Goal: Task Accomplishment & Management: Manage account settings

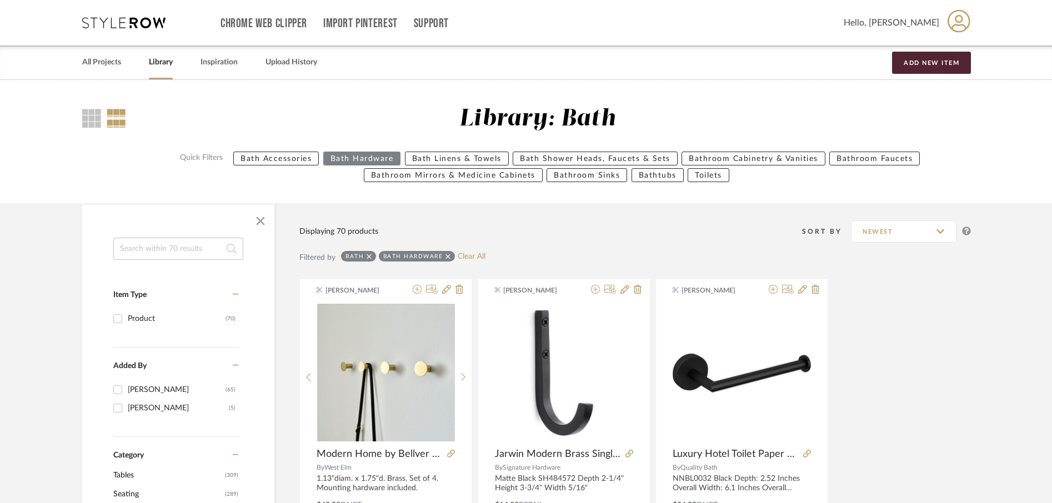
click at [188, 247] on input at bounding box center [178, 249] width 130 height 22
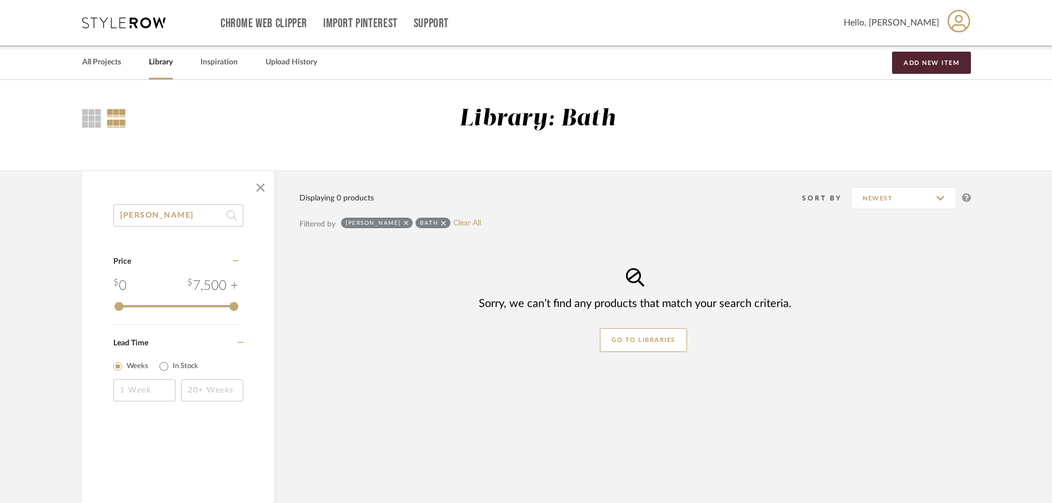
click at [441, 224] on icon at bounding box center [443, 222] width 5 height 5
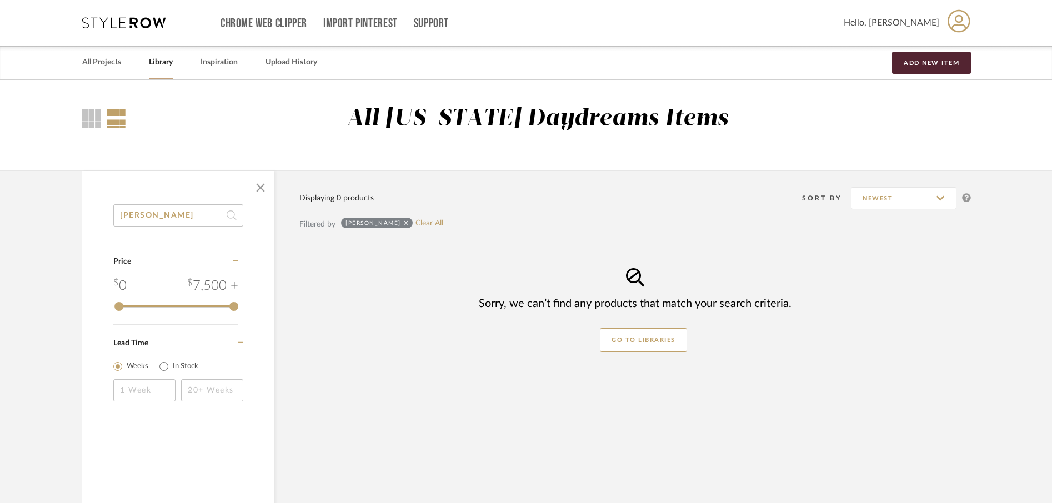
click at [189, 213] on input "[PERSON_NAME]" at bounding box center [178, 215] width 130 height 22
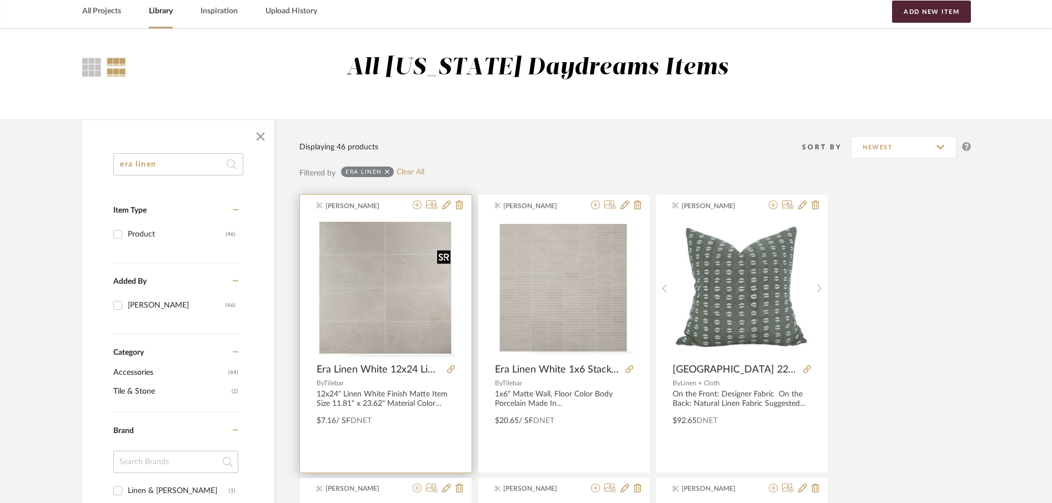
scroll to position [48, 0]
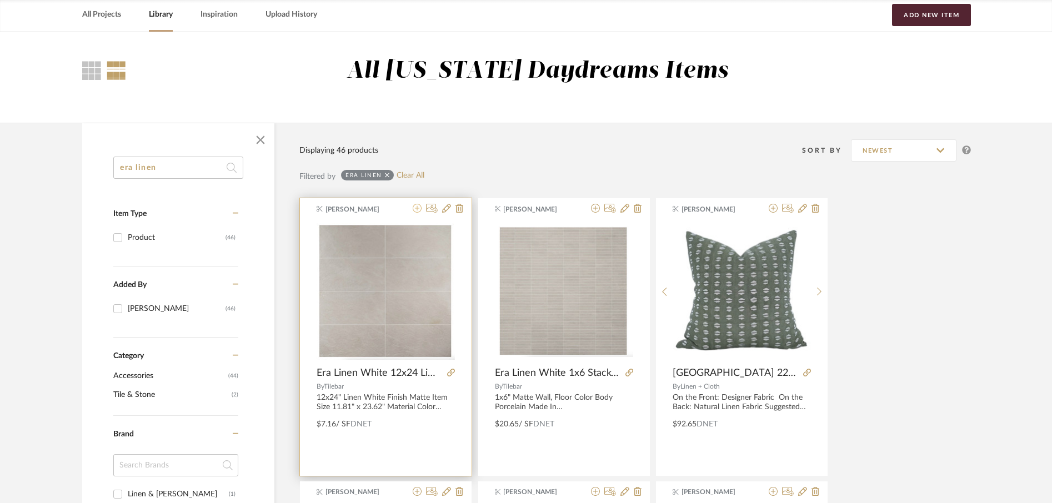
type input "era linen"
click at [418, 210] on icon at bounding box center [417, 208] width 9 height 9
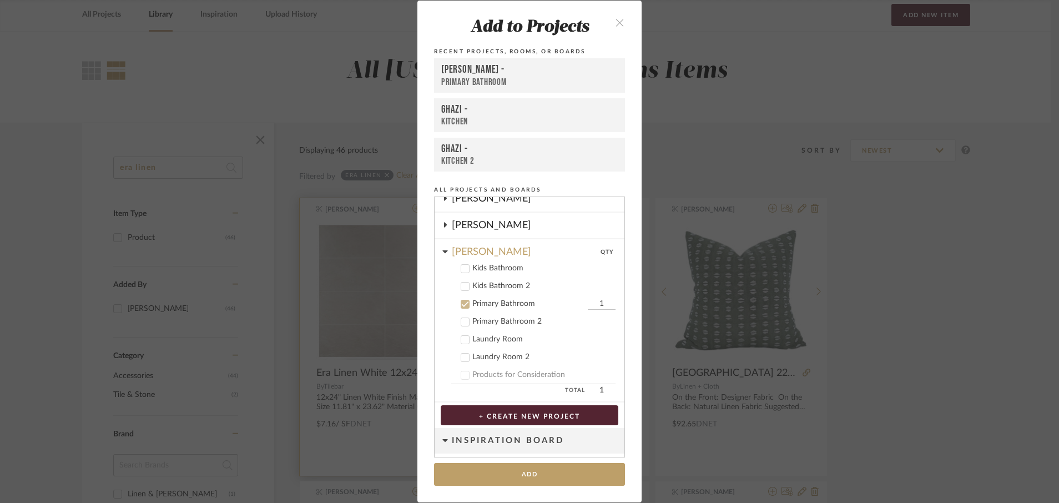
scroll to position [441, 0]
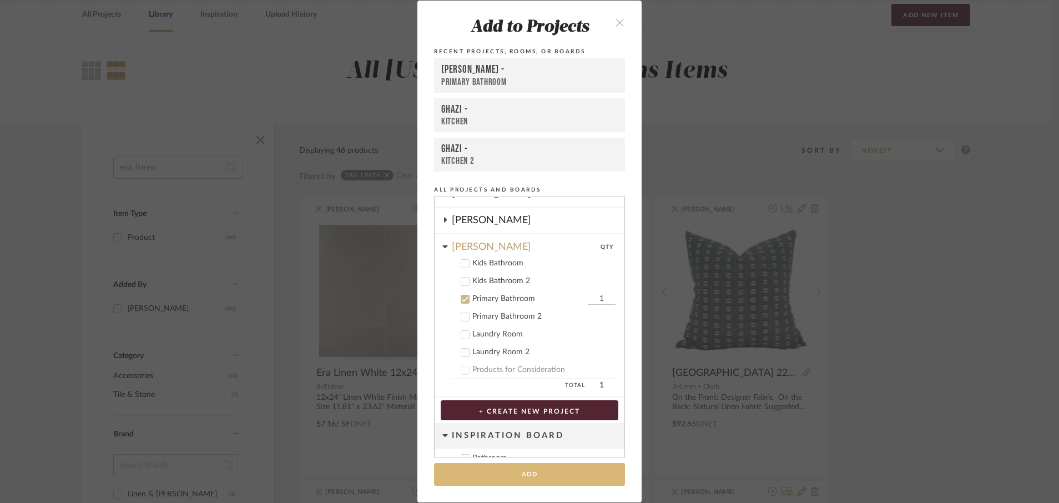
click at [550, 475] on button "Add" at bounding box center [529, 474] width 191 height 23
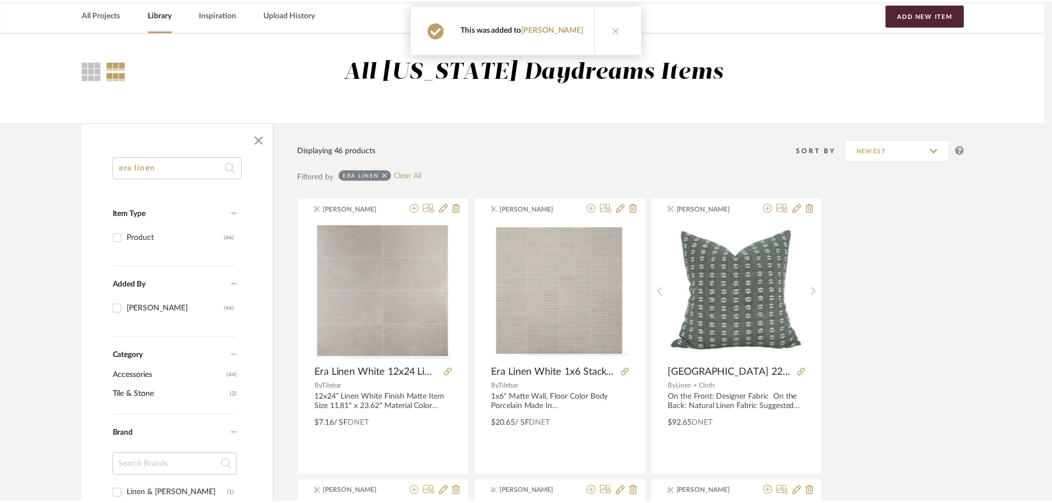
scroll to position [48, 0]
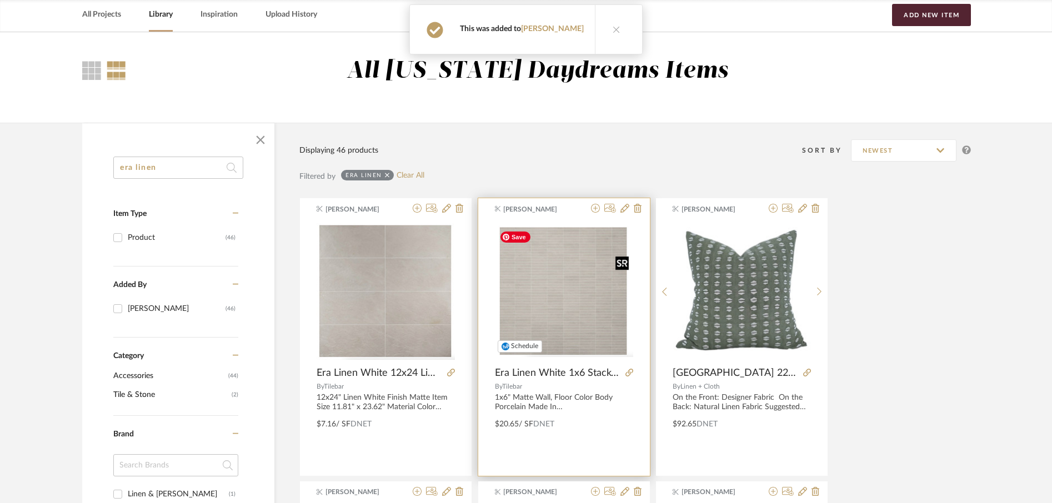
click at [569, 292] on img "0" at bounding box center [564, 291] width 138 height 130
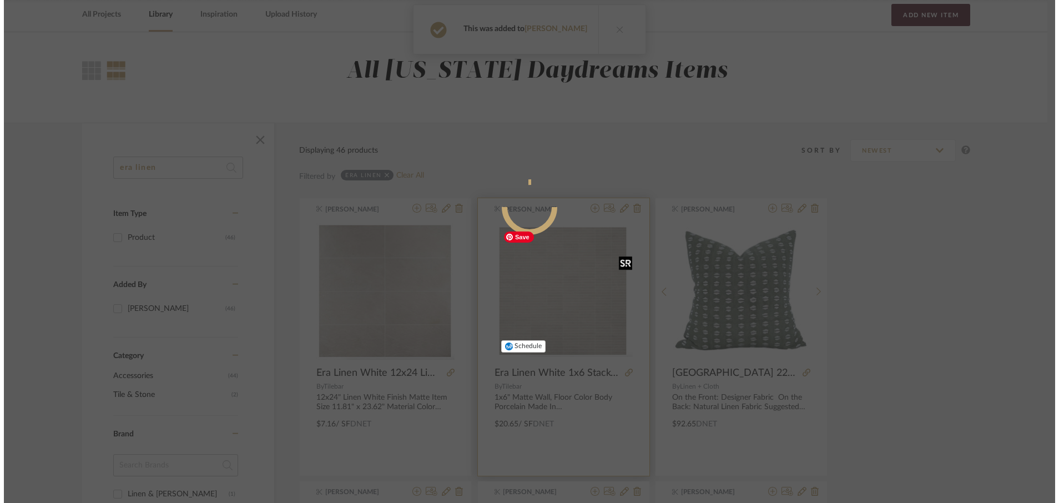
scroll to position [0, 0]
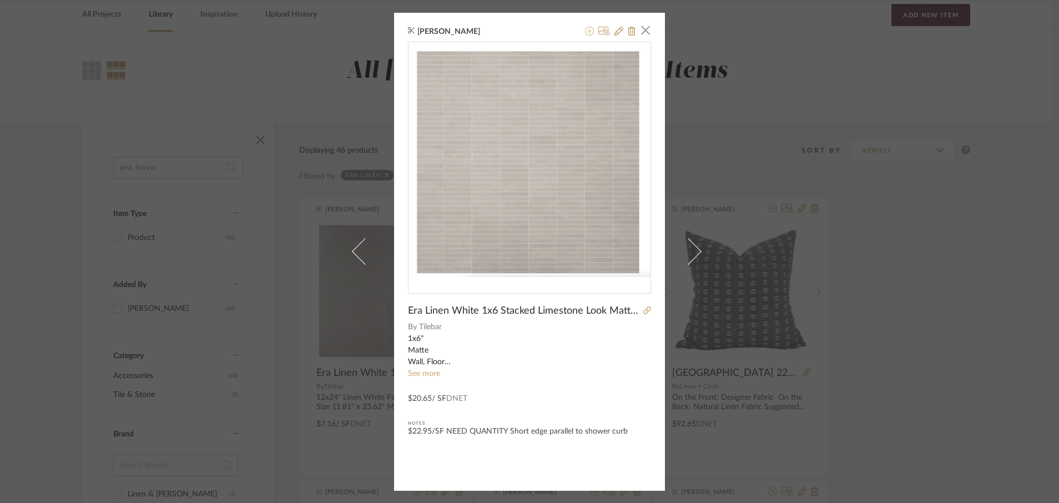
click at [587, 31] on icon at bounding box center [589, 31] width 9 height 9
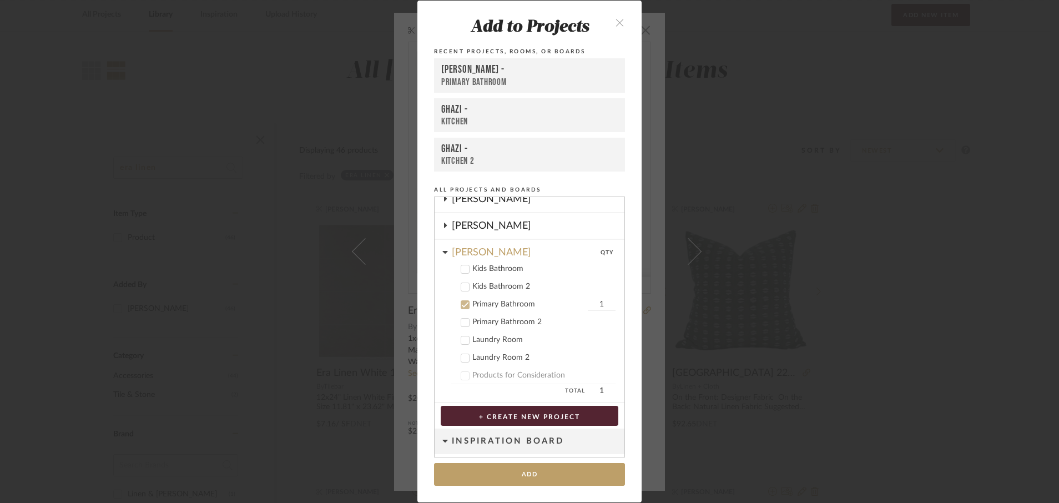
scroll to position [441, 0]
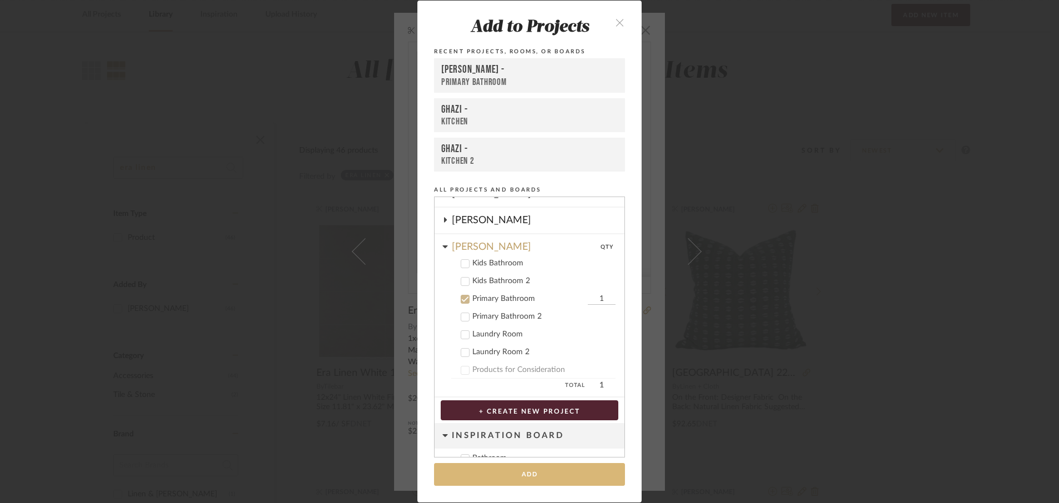
click at [541, 476] on button "Add" at bounding box center [529, 474] width 191 height 23
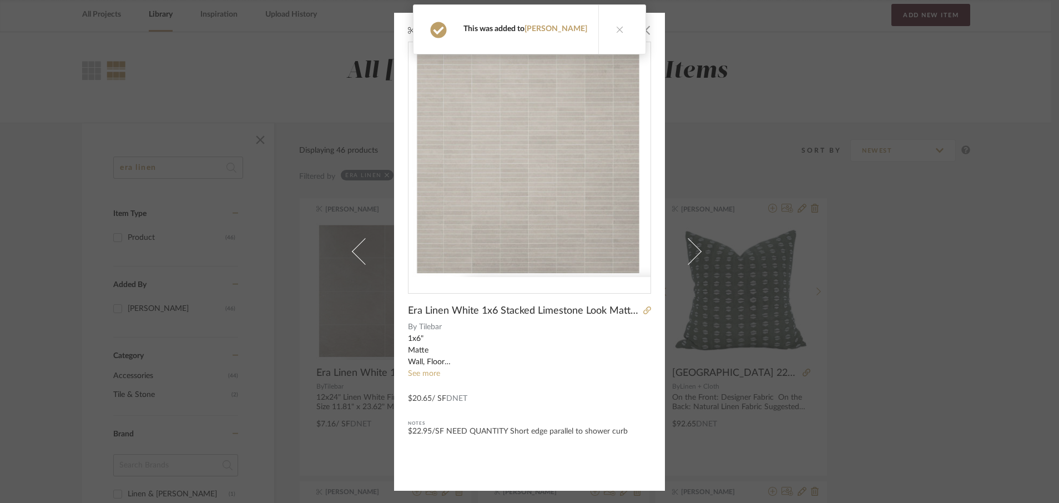
click at [649, 32] on div "[PERSON_NAME] × Era Linen White 1x6 Stacked Limestone Look Matte Porcelain Mosa…" at bounding box center [529, 252] width 271 height 478
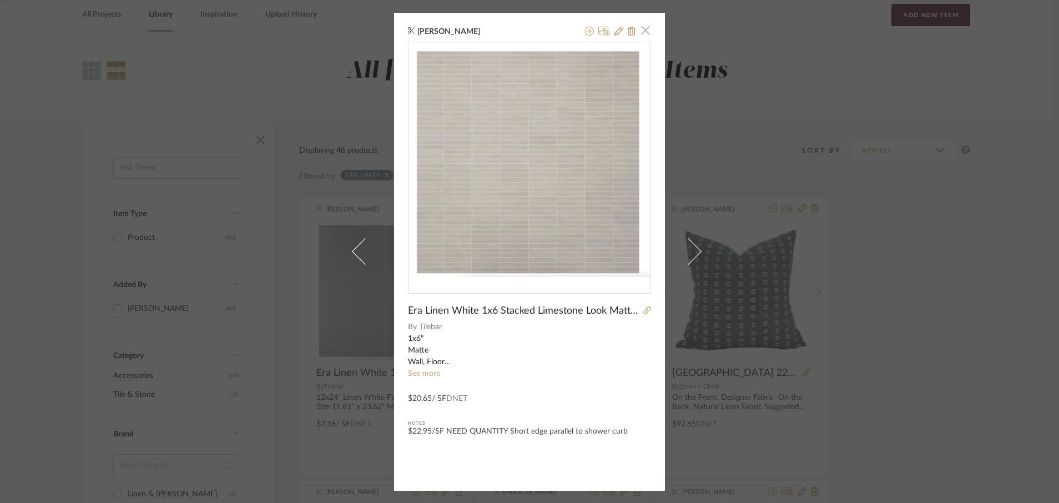
click at [644, 32] on span "button" at bounding box center [646, 30] width 22 height 22
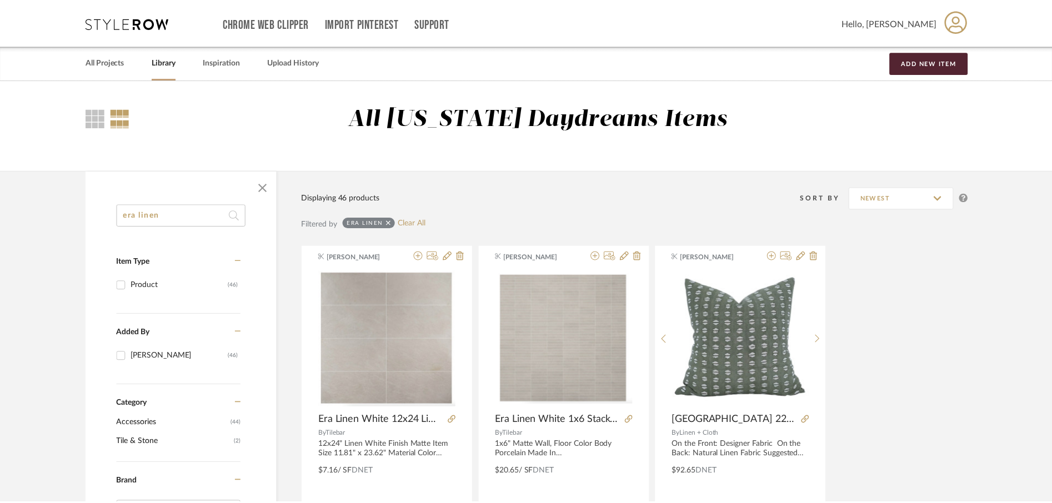
scroll to position [48, 0]
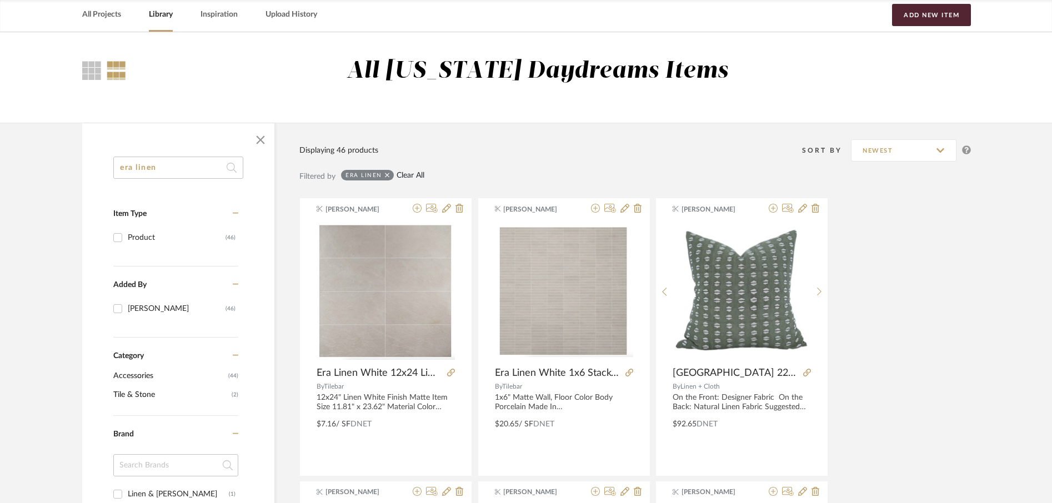
click at [418, 179] on link "Clear All" at bounding box center [410, 175] width 28 height 9
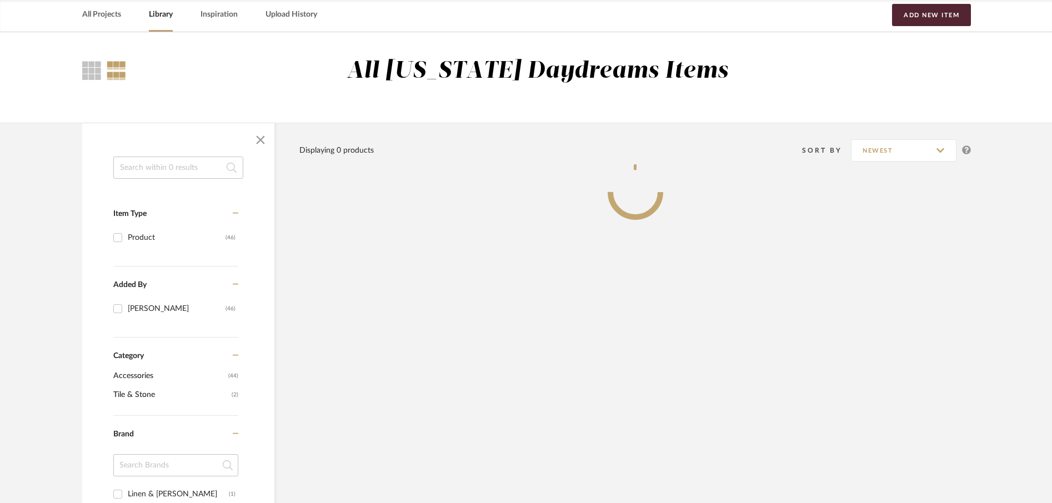
click at [191, 175] on input at bounding box center [178, 168] width 130 height 22
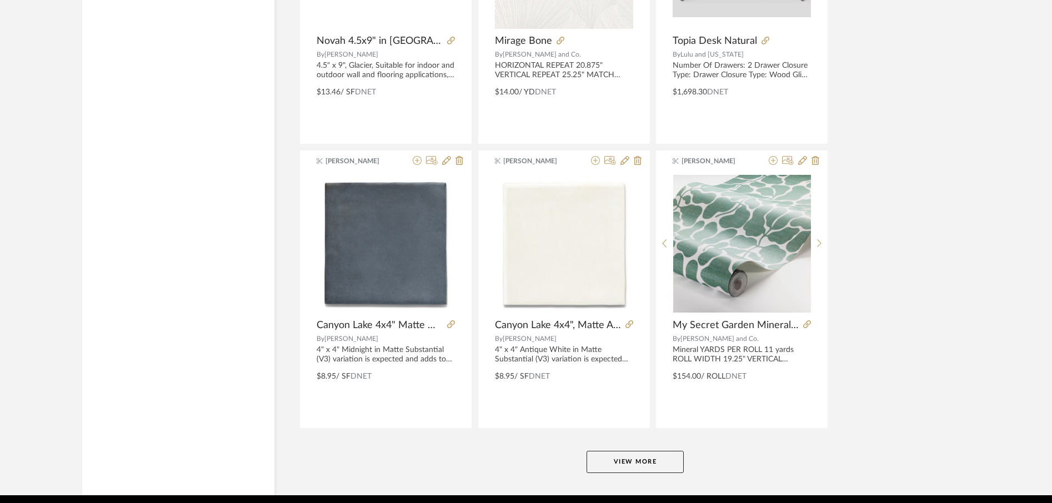
scroll to position [3262, 0]
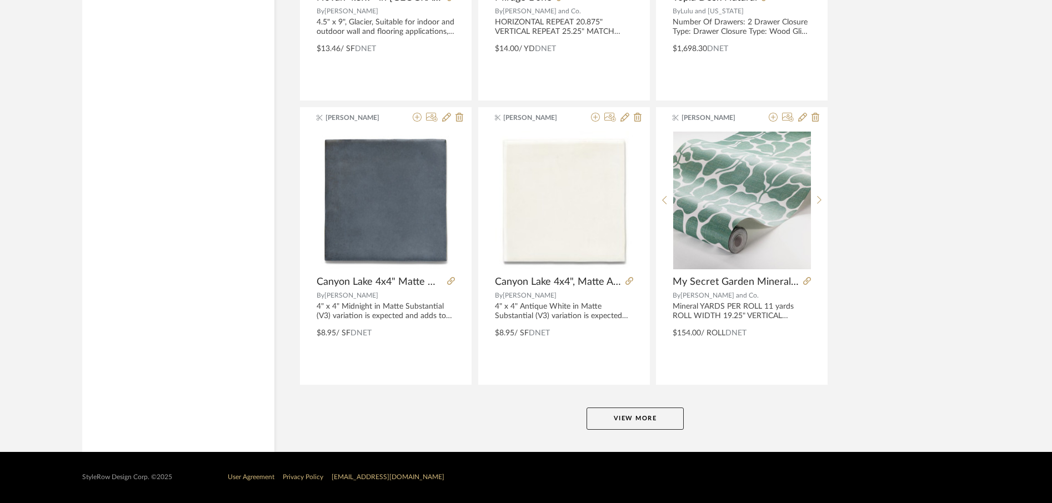
click at [629, 421] on button "View More" at bounding box center [634, 419] width 97 height 22
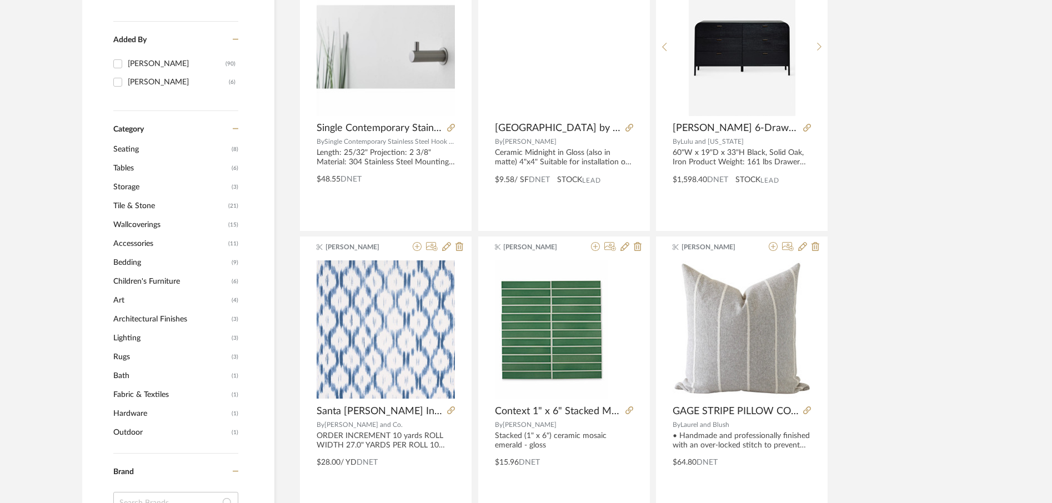
scroll to position [0, 0]
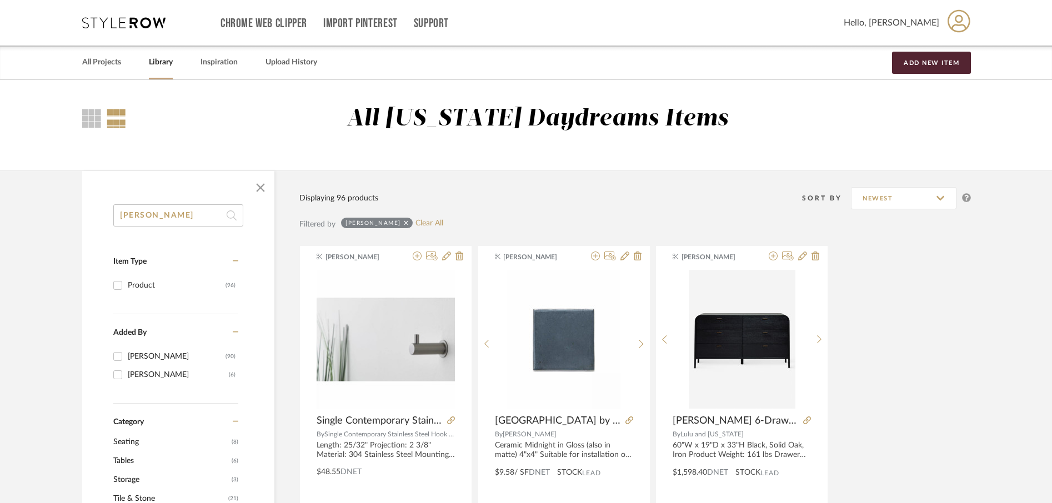
click at [175, 213] on input "[PERSON_NAME]" at bounding box center [178, 215] width 130 height 22
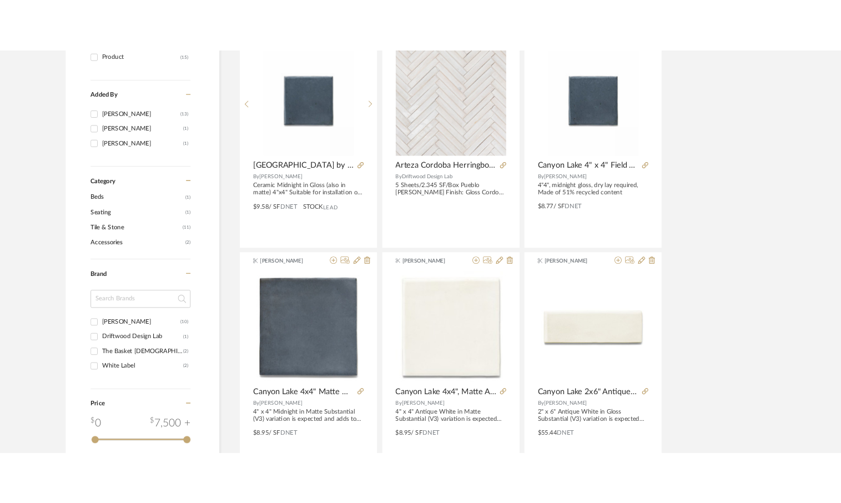
scroll to position [293, 0]
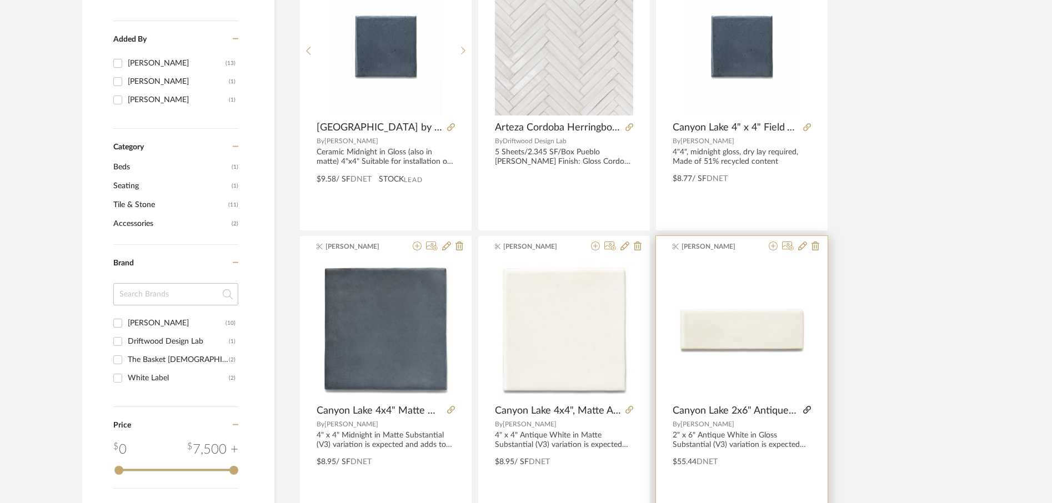
type input "[GEOGRAPHIC_DATA]"
click at [806, 409] on icon at bounding box center [807, 410] width 8 height 8
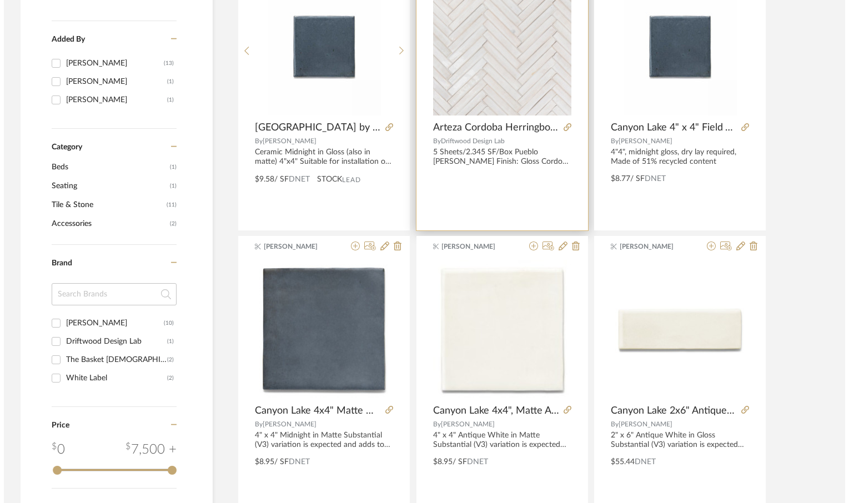
scroll to position [0, 0]
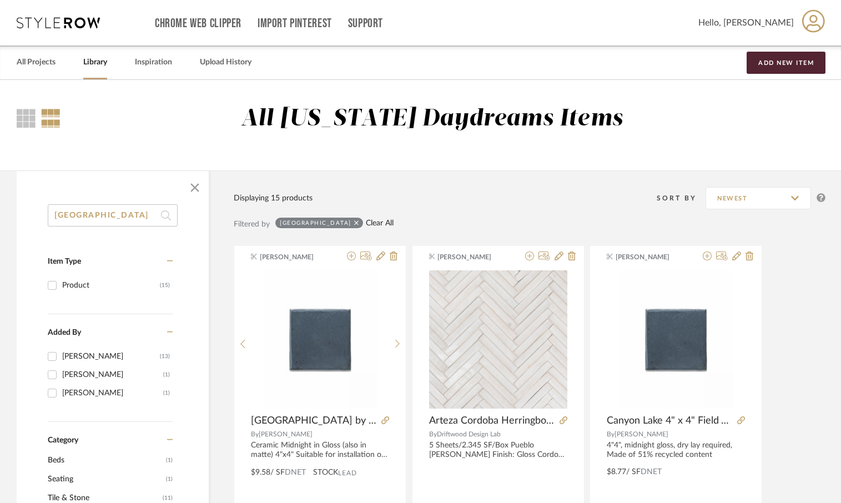
click at [366, 225] on link "Clear All" at bounding box center [380, 223] width 28 height 9
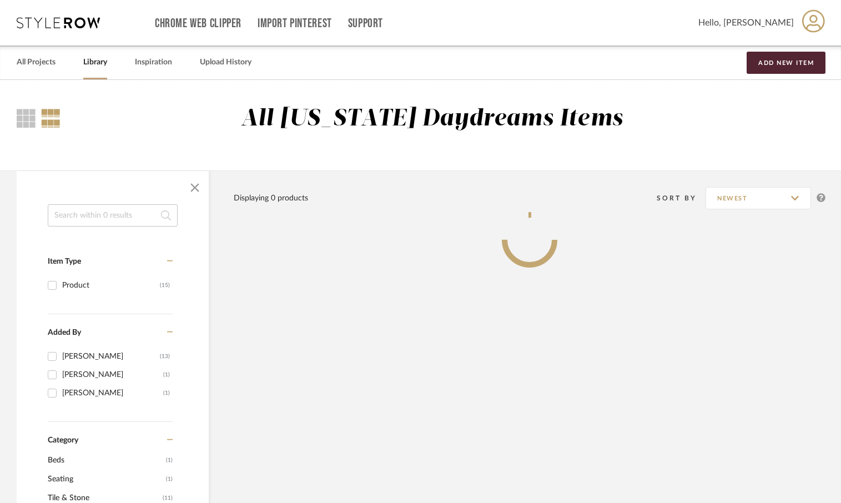
click at [135, 208] on input at bounding box center [113, 215] width 130 height 22
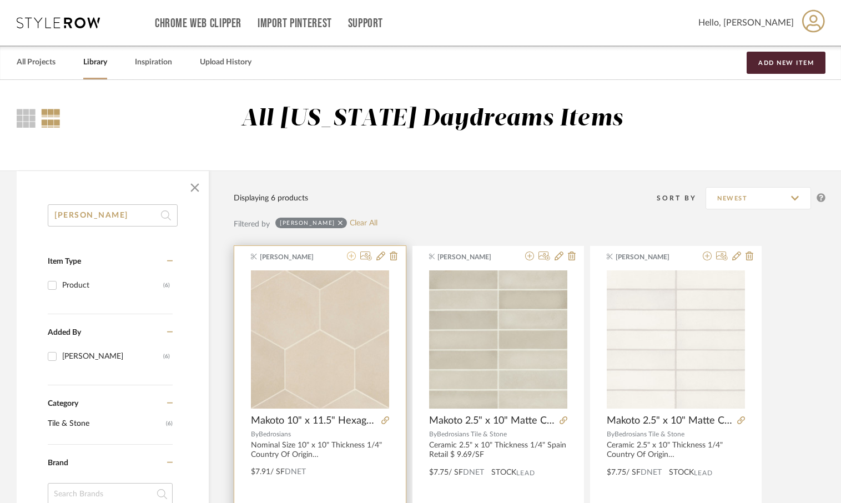
click at [349, 256] on icon at bounding box center [351, 256] width 9 height 9
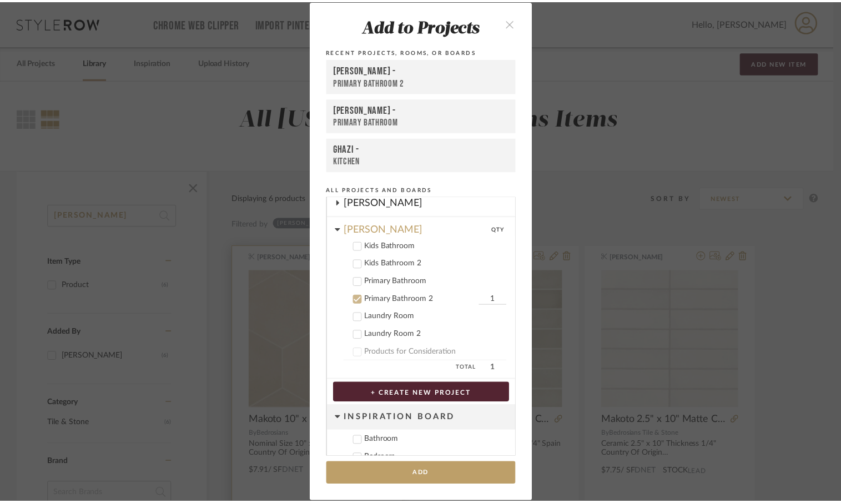
scroll to position [459, 0]
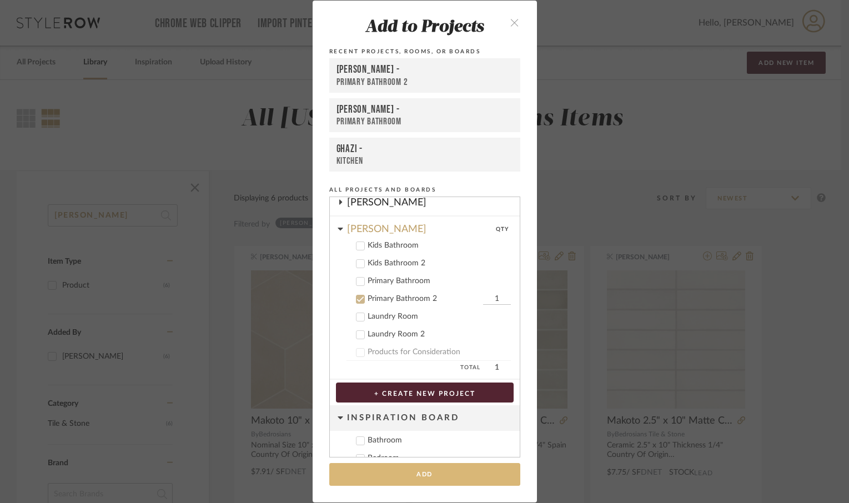
click at [436, 473] on button "Add" at bounding box center [424, 474] width 191 height 23
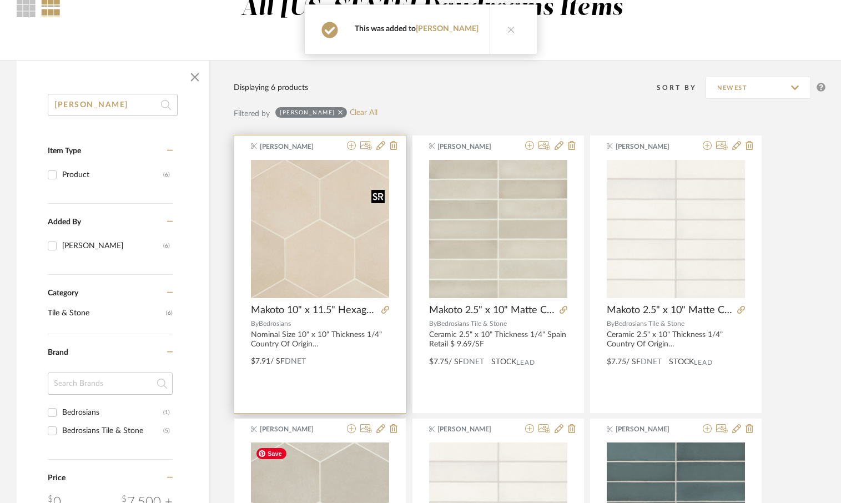
scroll to position [81, 0]
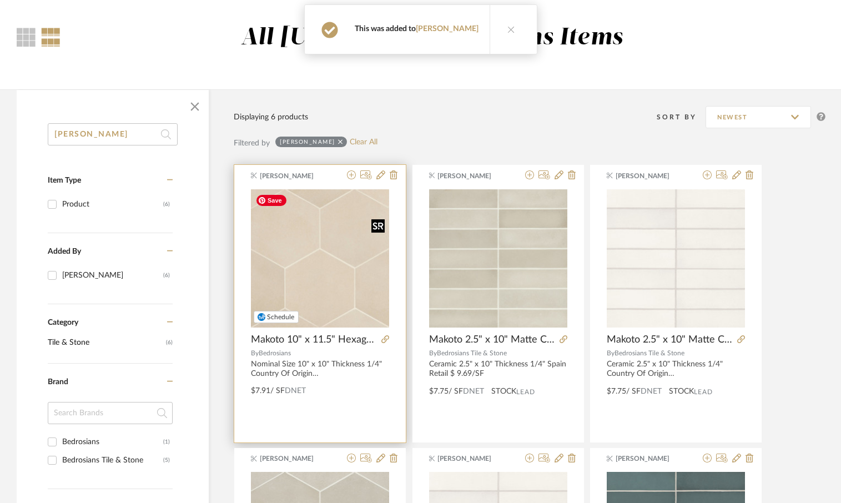
click at [323, 282] on img "0" at bounding box center [320, 258] width 138 height 138
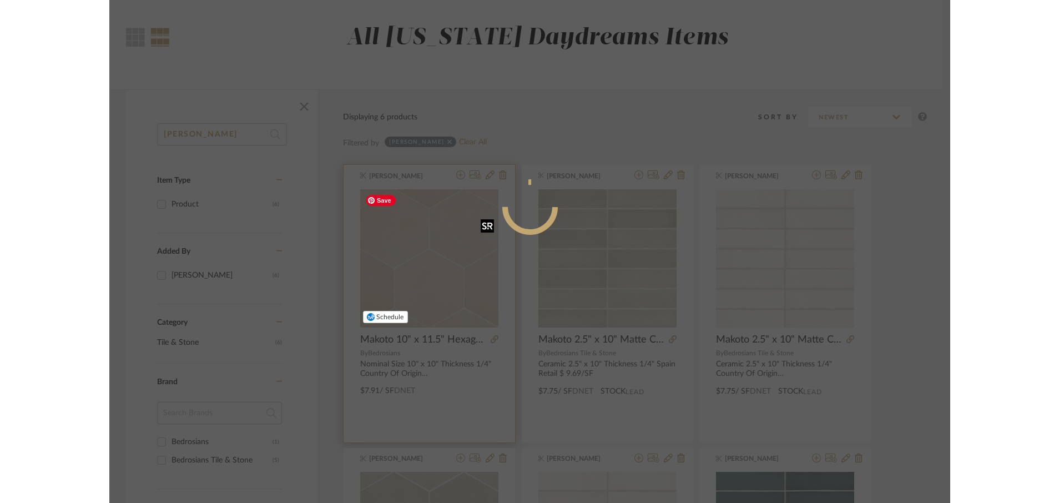
scroll to position [0, 0]
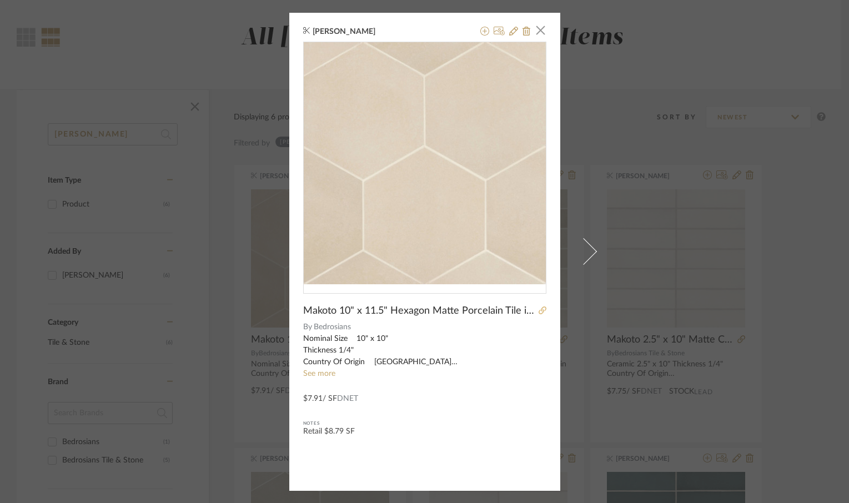
click at [540, 312] on icon at bounding box center [543, 311] width 8 height 8
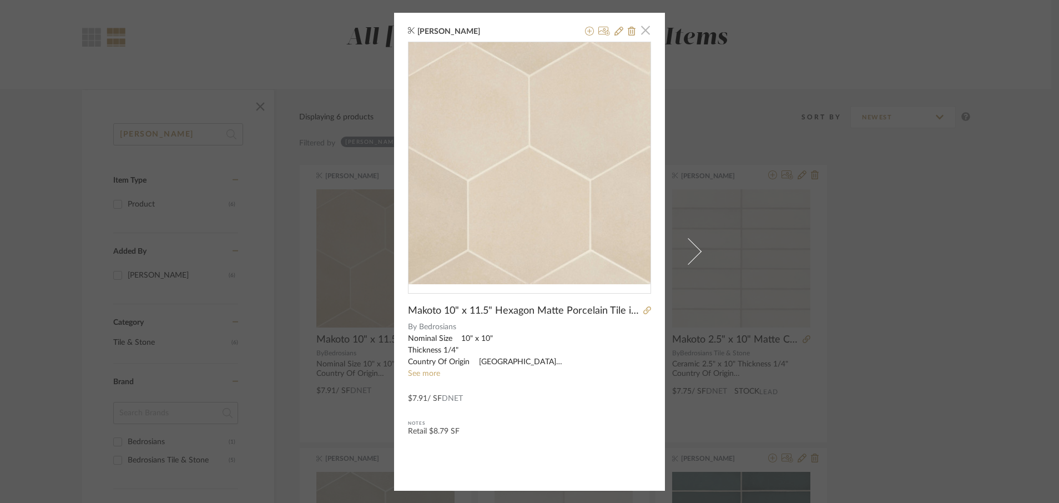
click at [643, 31] on span "button" at bounding box center [646, 30] width 22 height 22
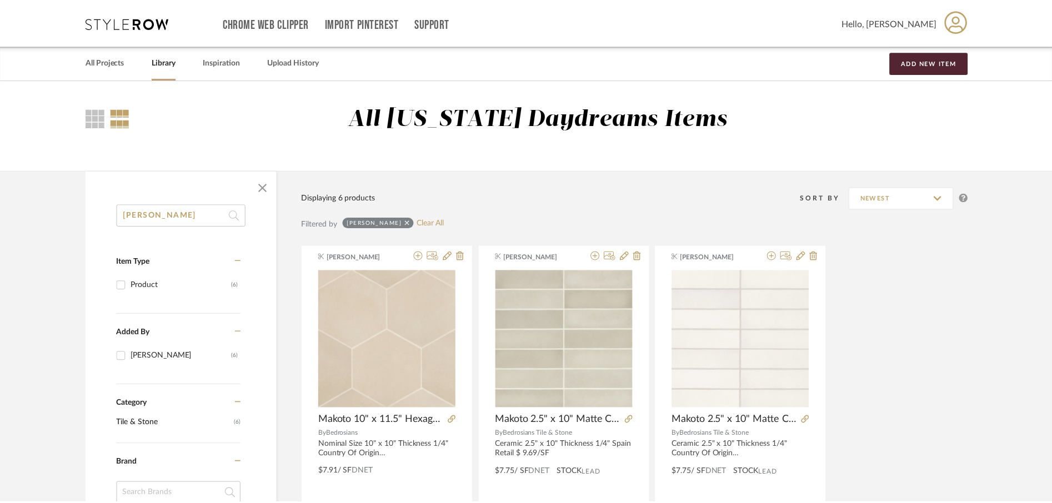
scroll to position [81, 0]
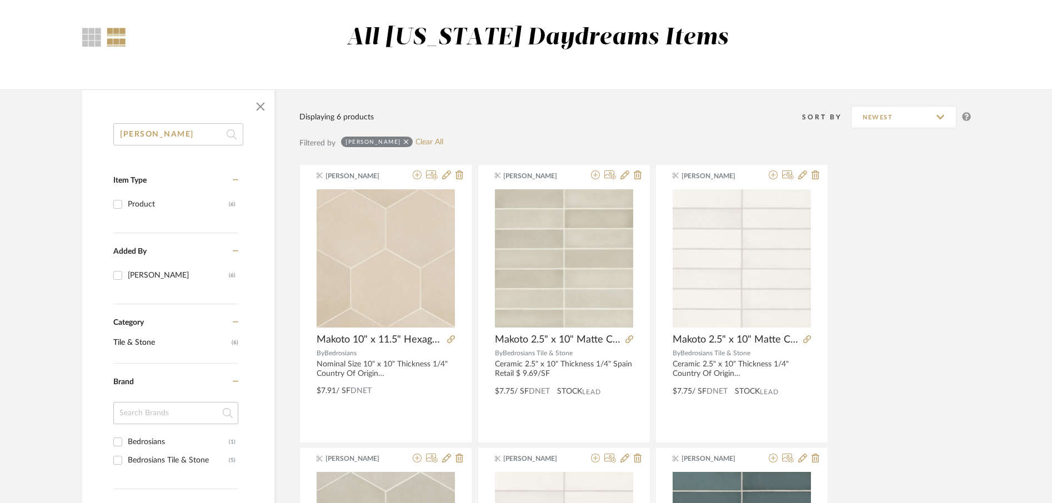
click at [180, 135] on input "[PERSON_NAME]" at bounding box center [178, 134] width 130 height 22
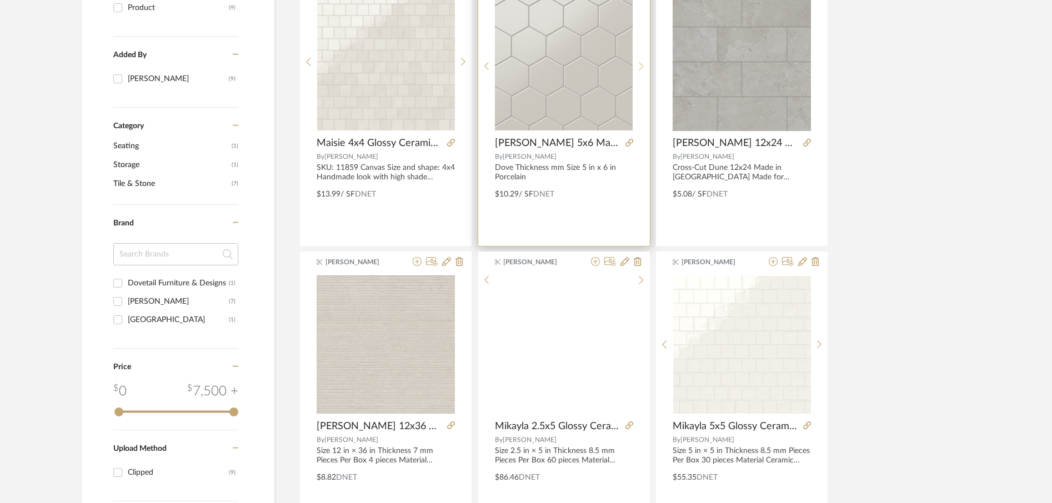
scroll to position [329, 0]
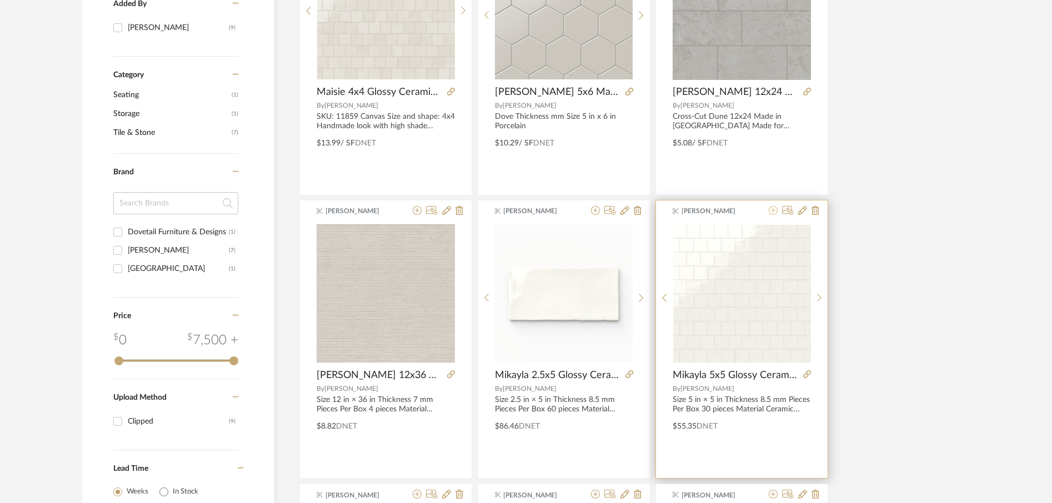
click at [775, 213] on icon at bounding box center [773, 210] width 9 height 9
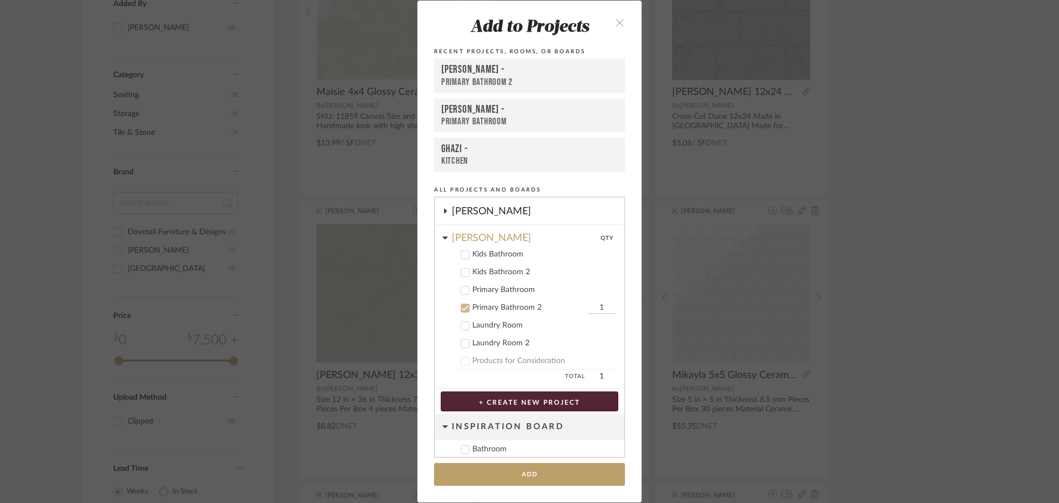
scroll to position [459, 0]
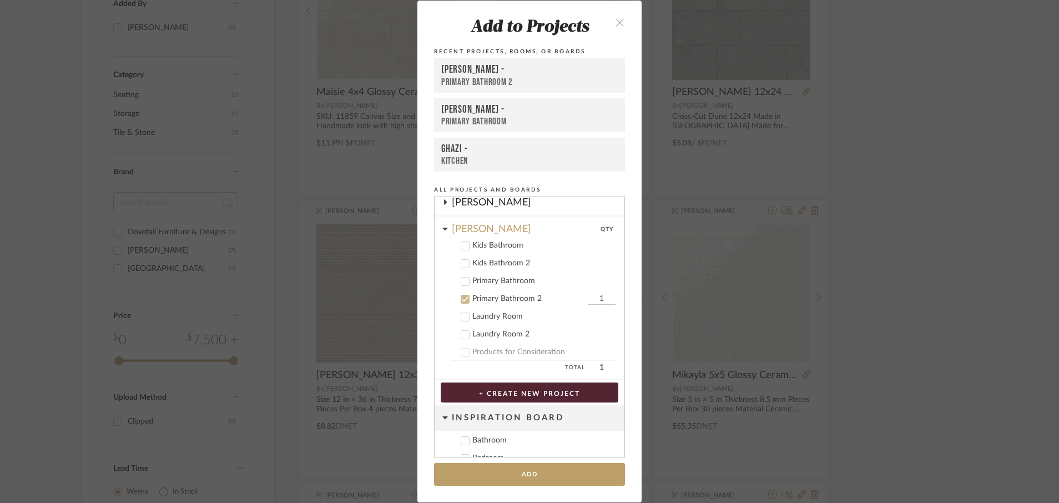
click at [499, 249] on div "Kids Bathroom" at bounding box center [544, 245] width 143 height 9
click at [503, 295] on div "Primary Bathroom 2" at bounding box center [529, 298] width 113 height 9
click at [539, 469] on button "Add" at bounding box center [529, 474] width 191 height 23
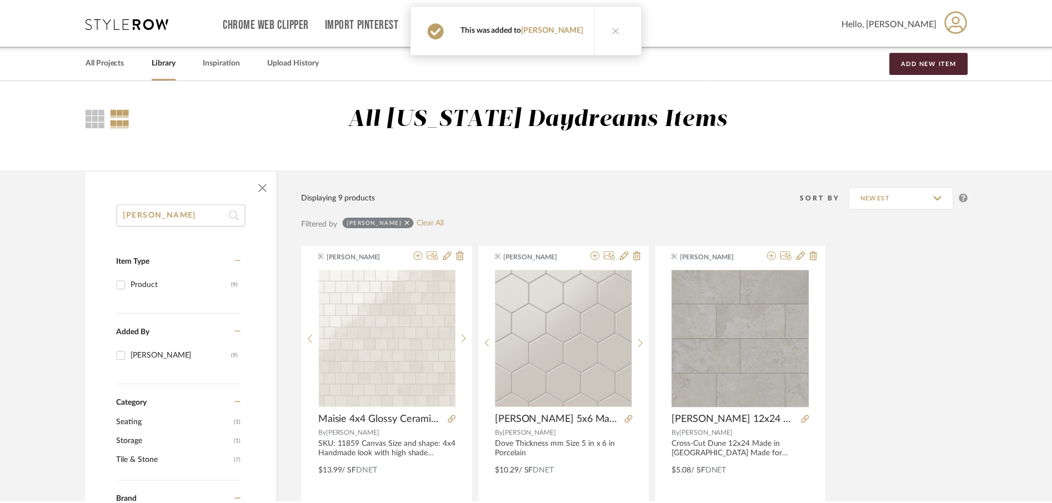
scroll to position [329, 0]
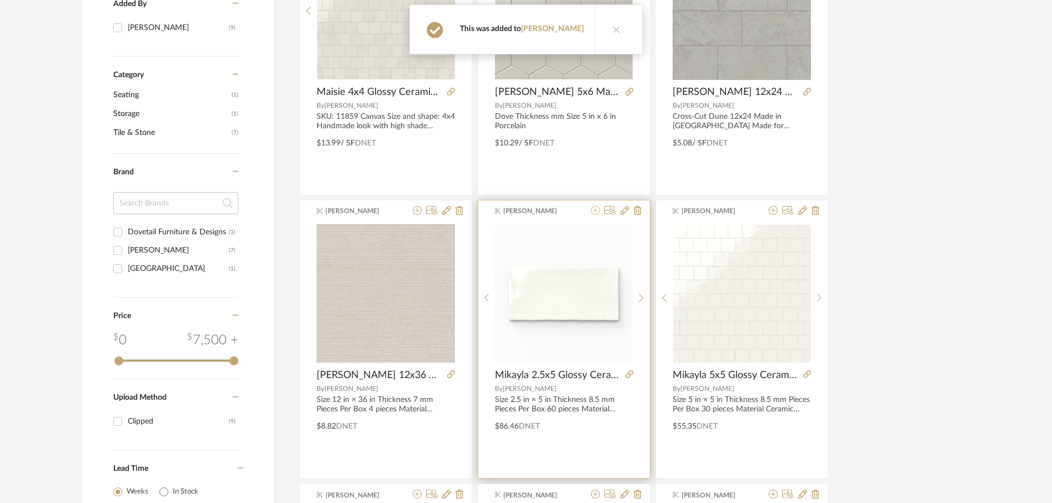
click at [596, 213] on icon at bounding box center [595, 210] width 9 height 9
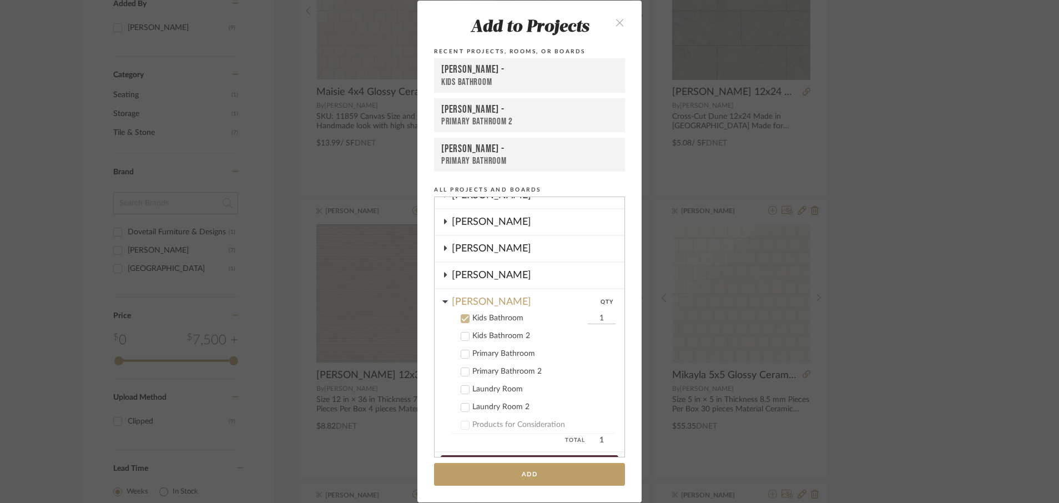
scroll to position [388, 0]
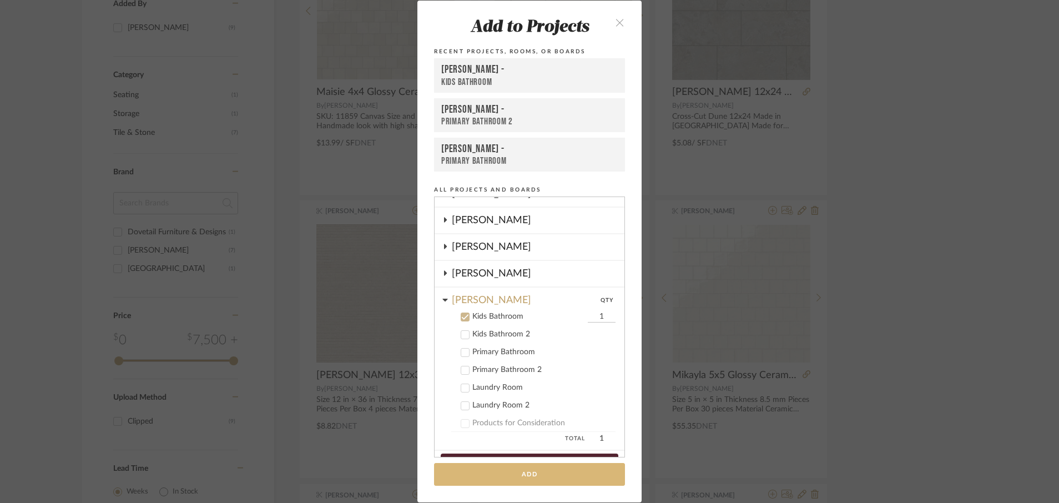
click at [535, 478] on button "Add" at bounding box center [529, 474] width 191 height 23
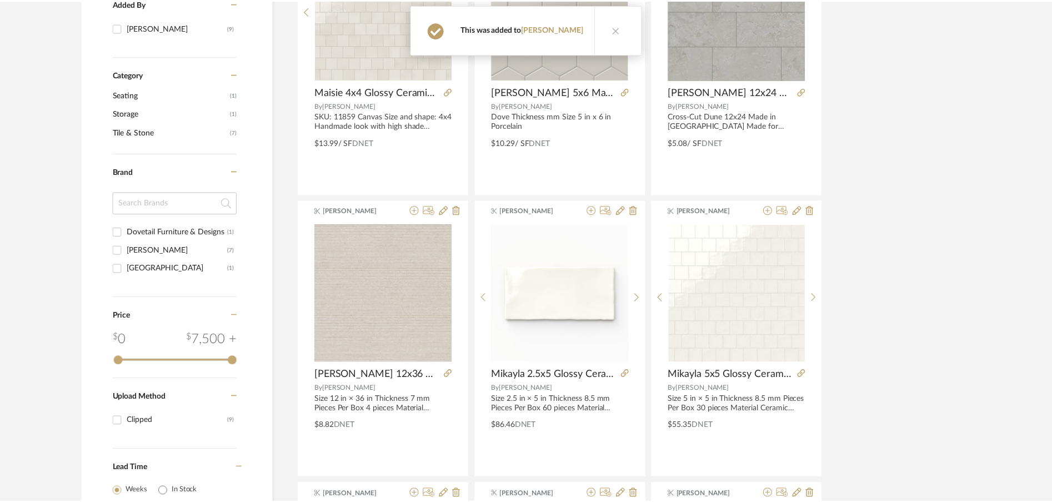
scroll to position [329, 0]
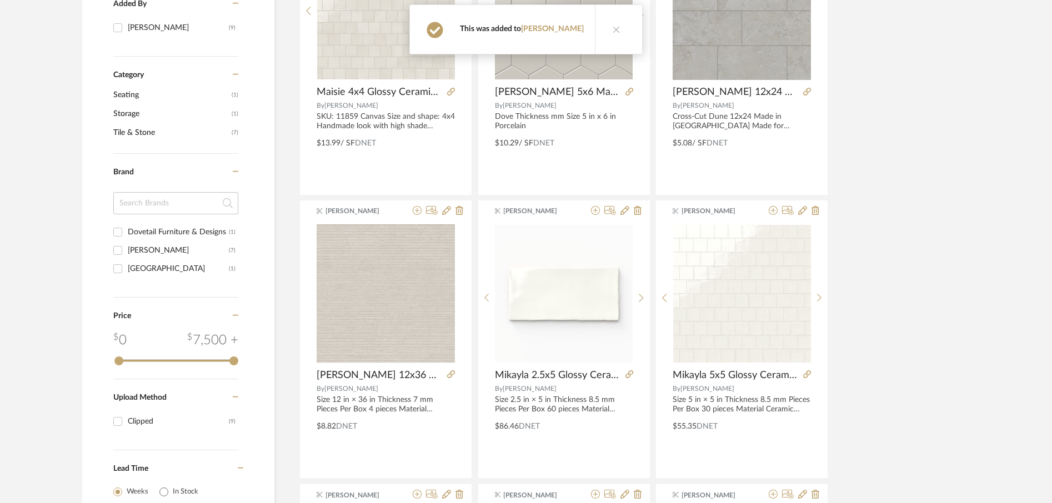
click at [925, 385] on div "[PERSON_NAME] [PERSON_NAME] 4x4 Glossy Ceramic Tile in Canvas By [PERSON_NAME] …" at bounding box center [634, 340] width 671 height 846
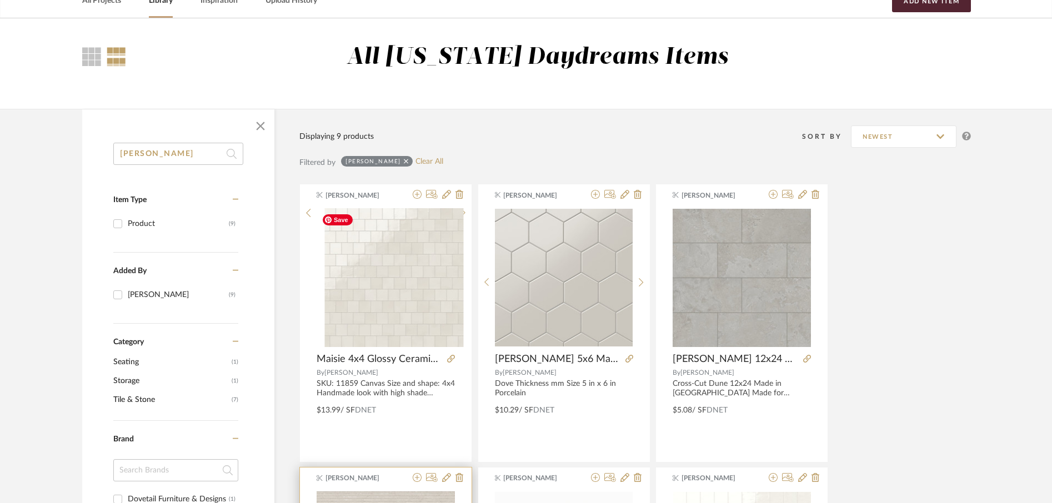
scroll to position [0, 0]
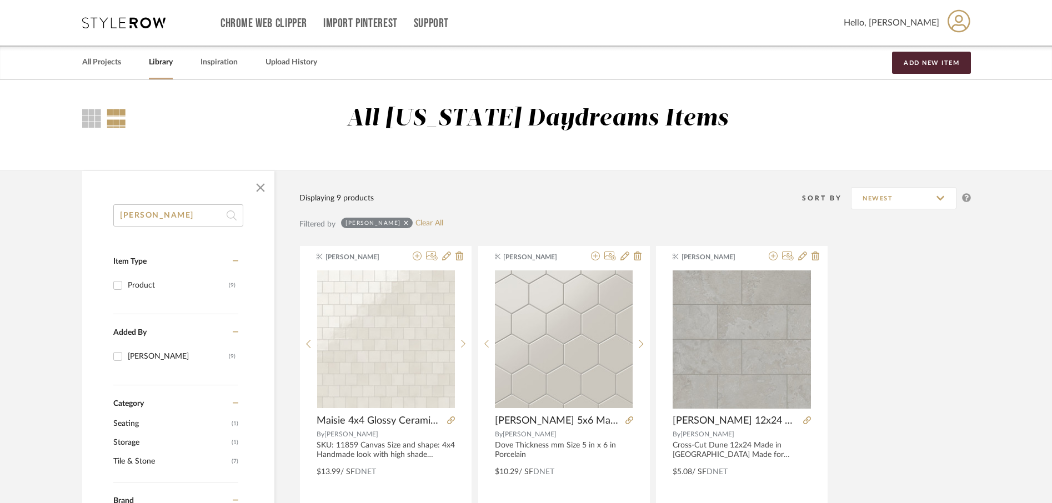
click at [163, 221] on input "[PERSON_NAME]" at bounding box center [178, 215] width 130 height 22
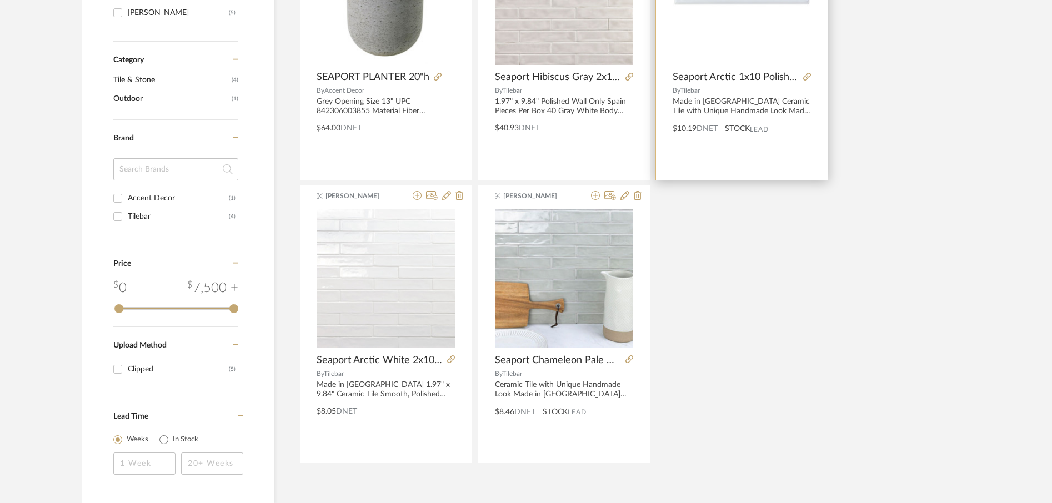
scroll to position [356, 0]
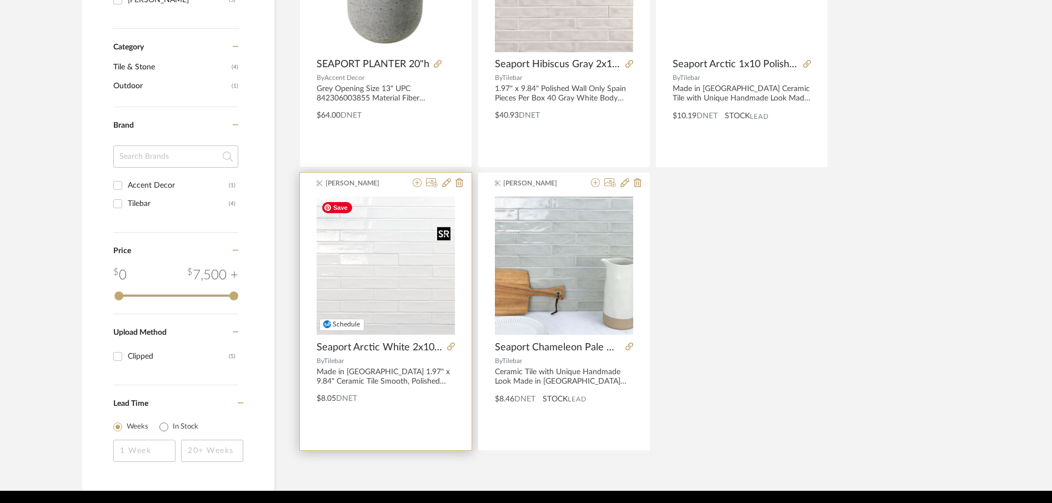
click at [423, 277] on img "0" at bounding box center [386, 266] width 138 height 138
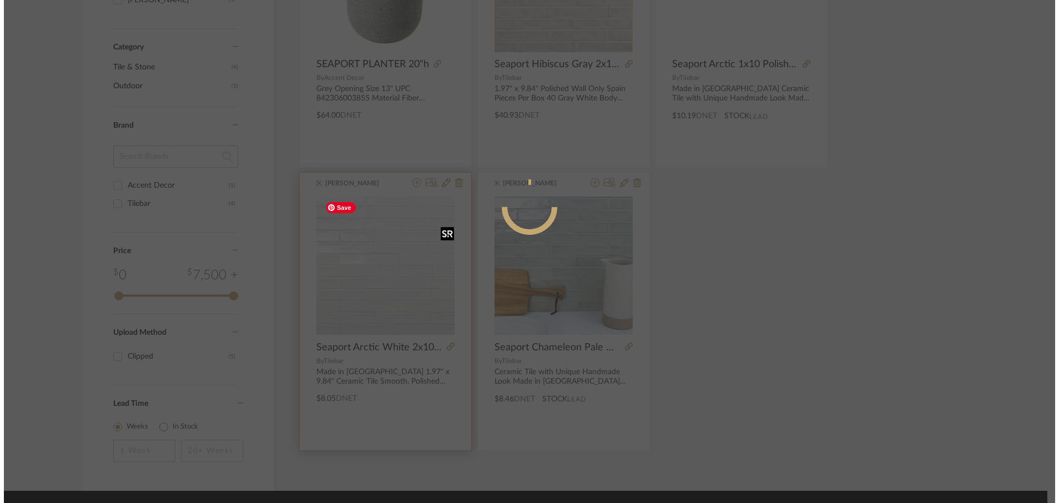
scroll to position [0, 0]
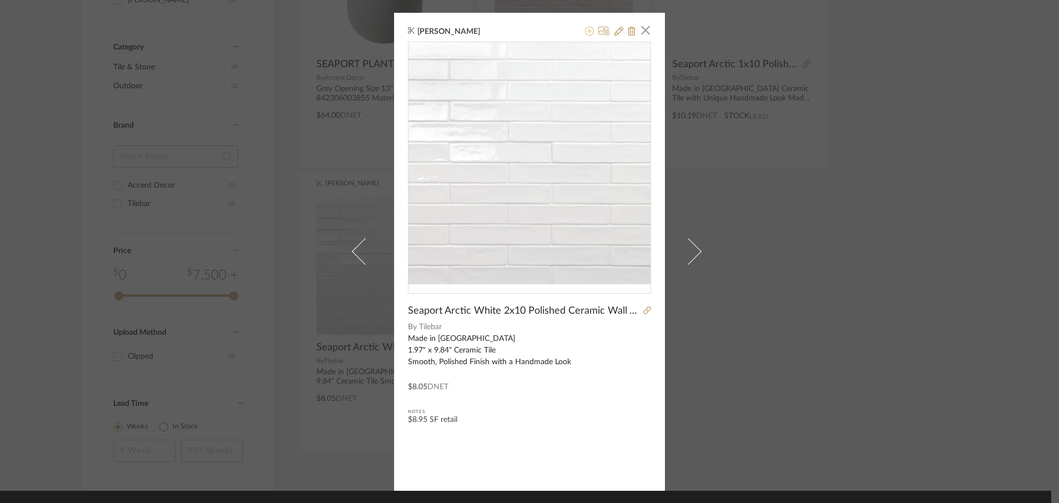
click at [589, 29] on icon at bounding box center [589, 31] width 9 height 9
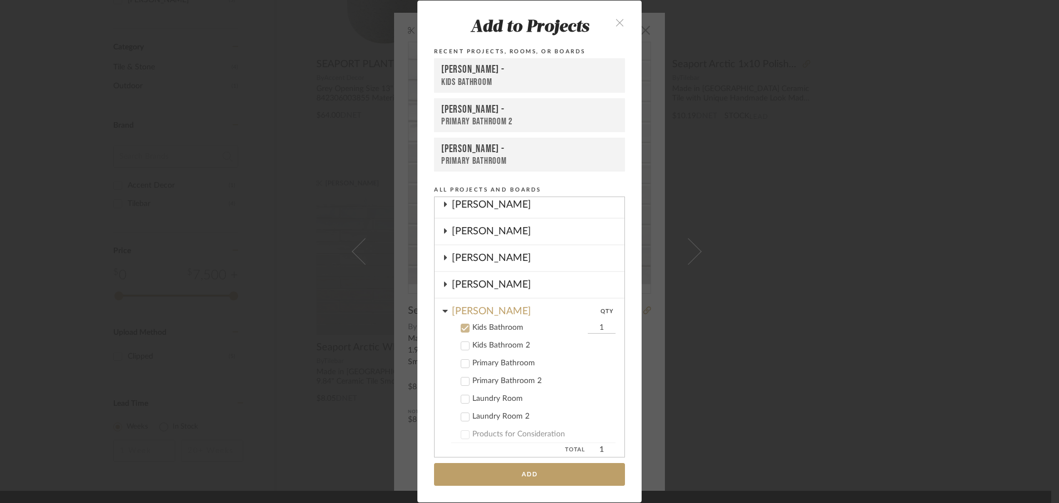
scroll to position [406, 0]
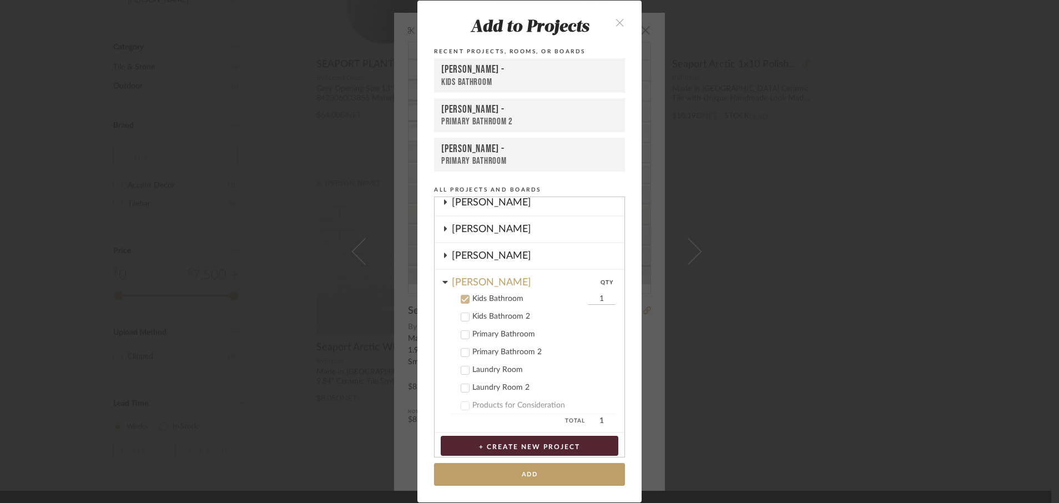
click at [616, 17] on button "close" at bounding box center [620, 22] width 33 height 23
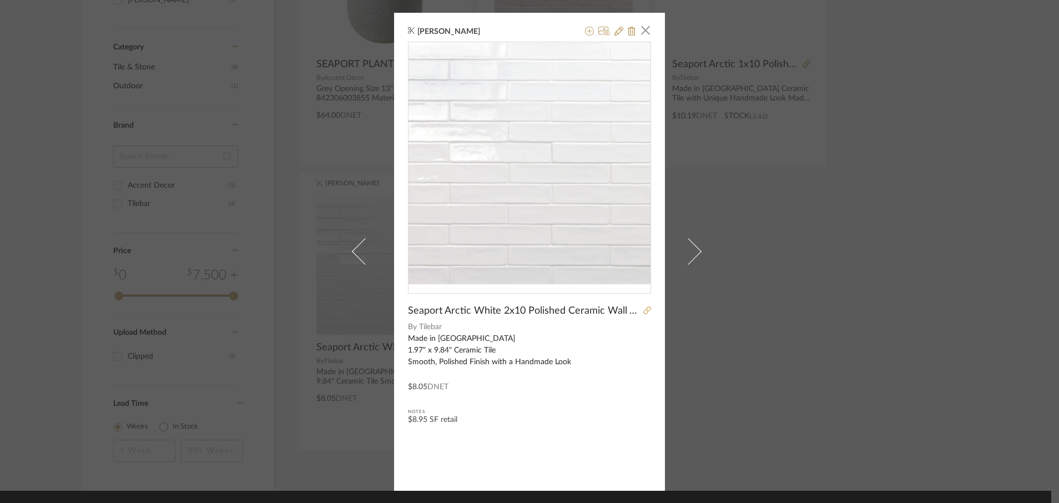
click at [644, 310] on icon at bounding box center [648, 311] width 8 height 8
click at [586, 33] on icon at bounding box center [589, 31] width 9 height 9
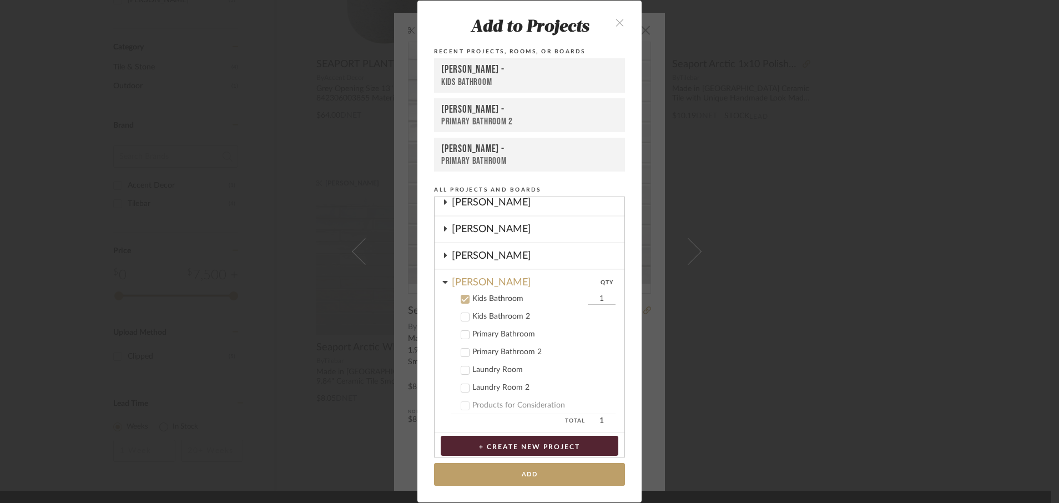
click at [511, 298] on div "Kids Bathroom" at bounding box center [529, 298] width 113 height 9
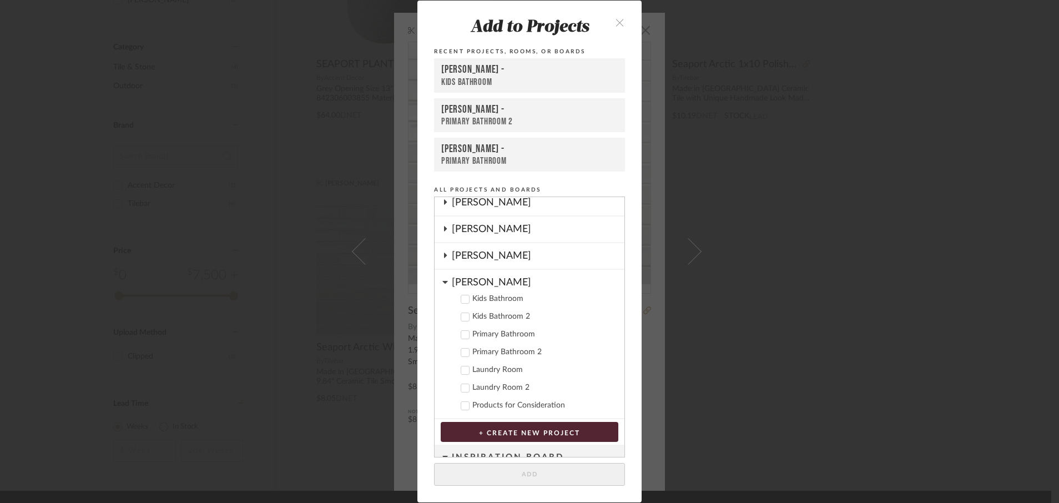
click at [504, 365] on div "Laundry Room" at bounding box center [544, 369] width 143 height 9
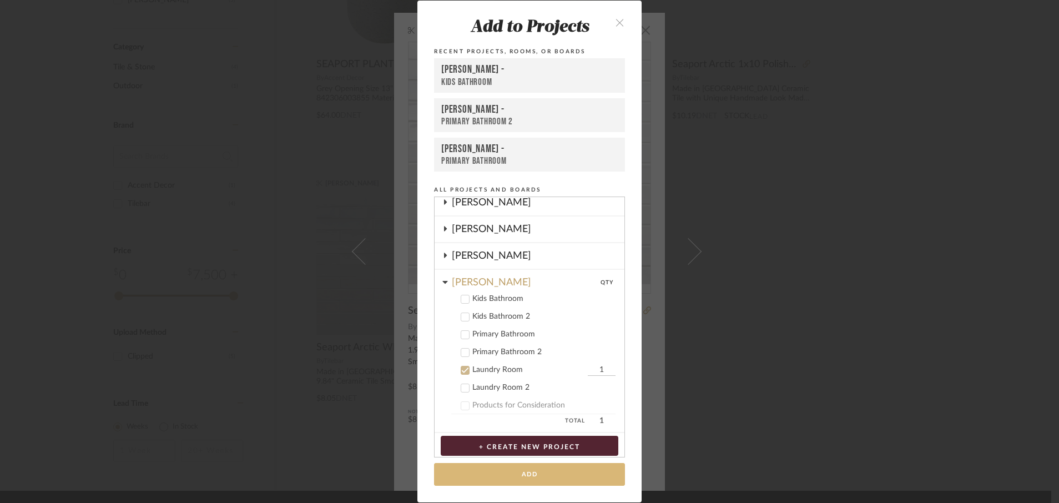
click at [521, 477] on button "Add" at bounding box center [529, 474] width 191 height 23
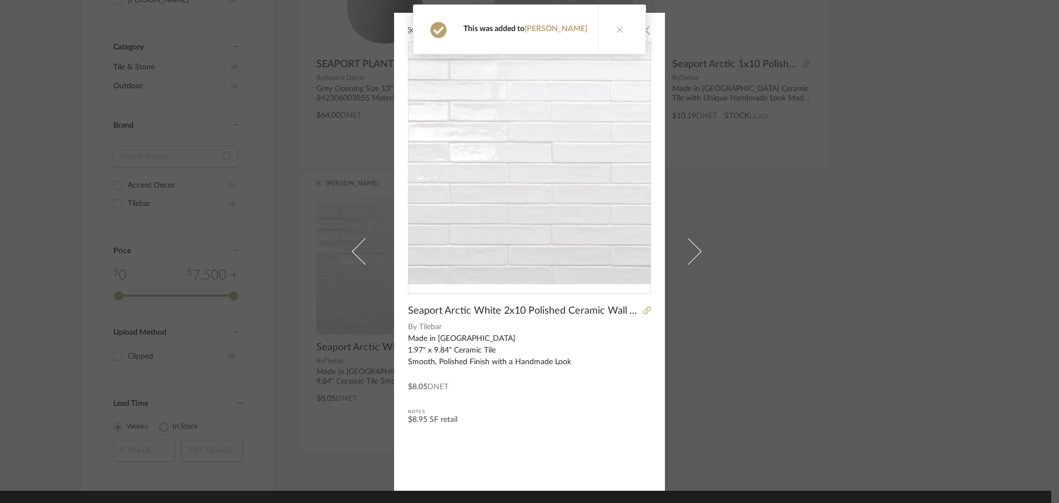
click at [642, 31] on span "button" at bounding box center [646, 30] width 22 height 22
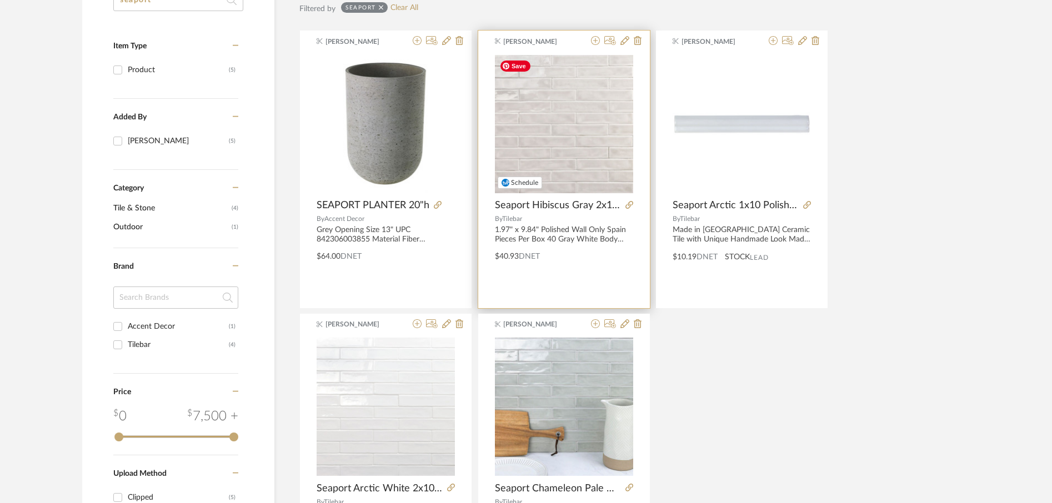
scroll to position [204, 0]
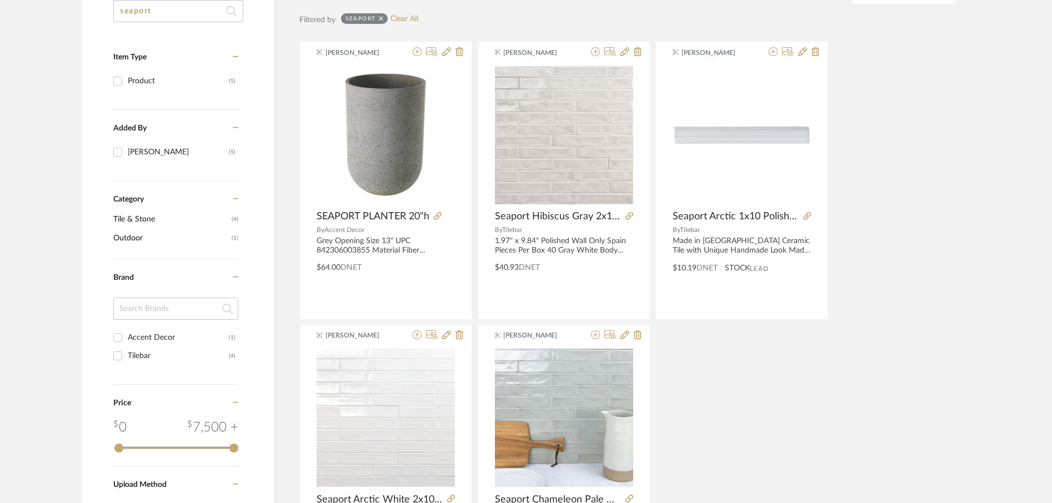
click at [189, 12] on input "seaport" at bounding box center [178, 11] width 130 height 22
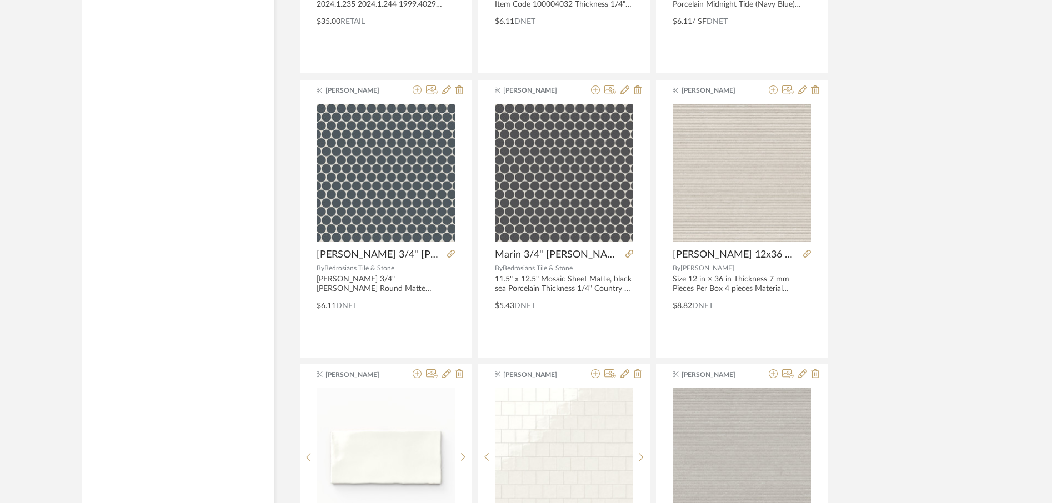
scroll to position [948, 0]
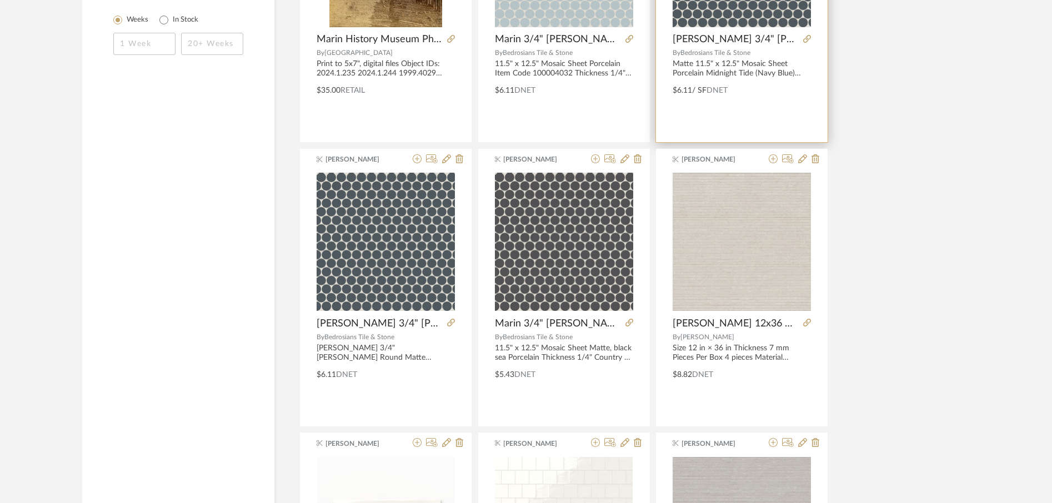
type input "marin"
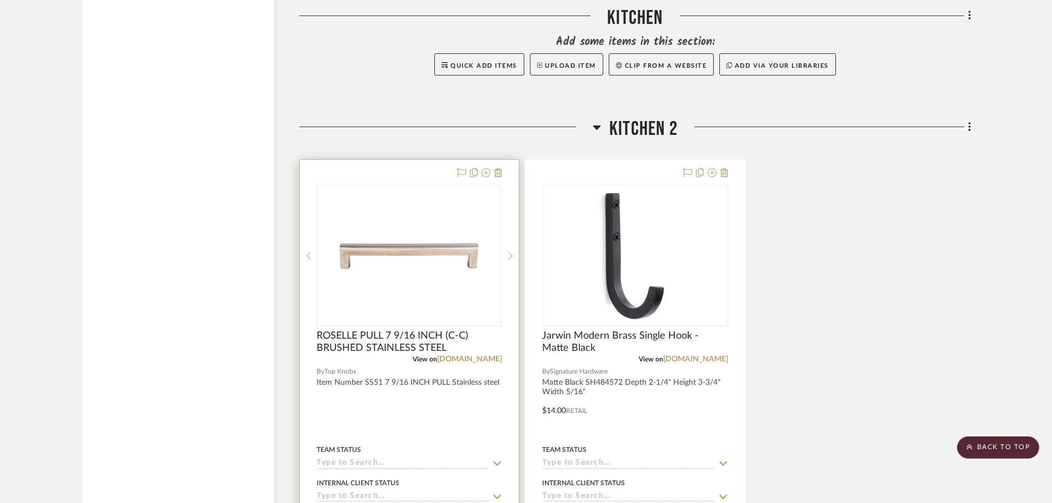
scroll to position [4769, 0]
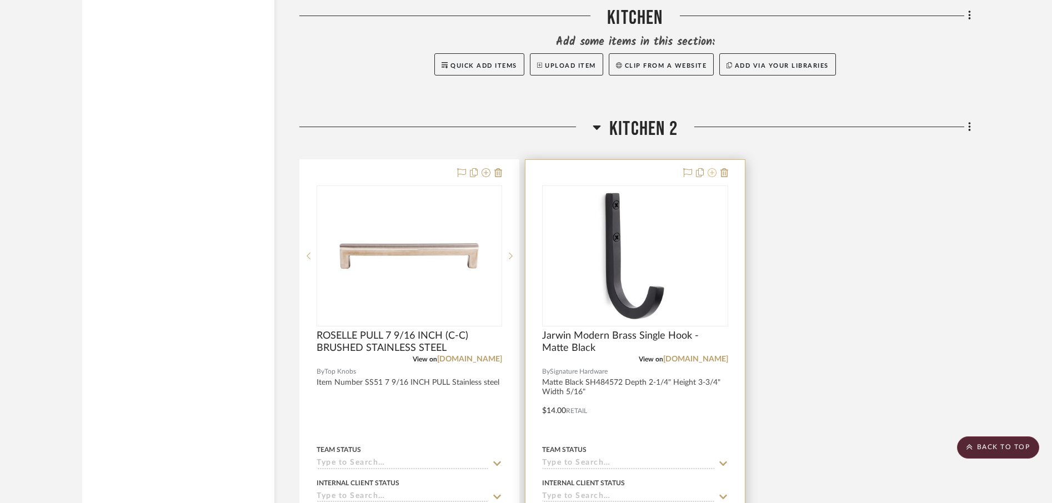
click at [708, 174] on icon at bounding box center [711, 172] width 9 height 9
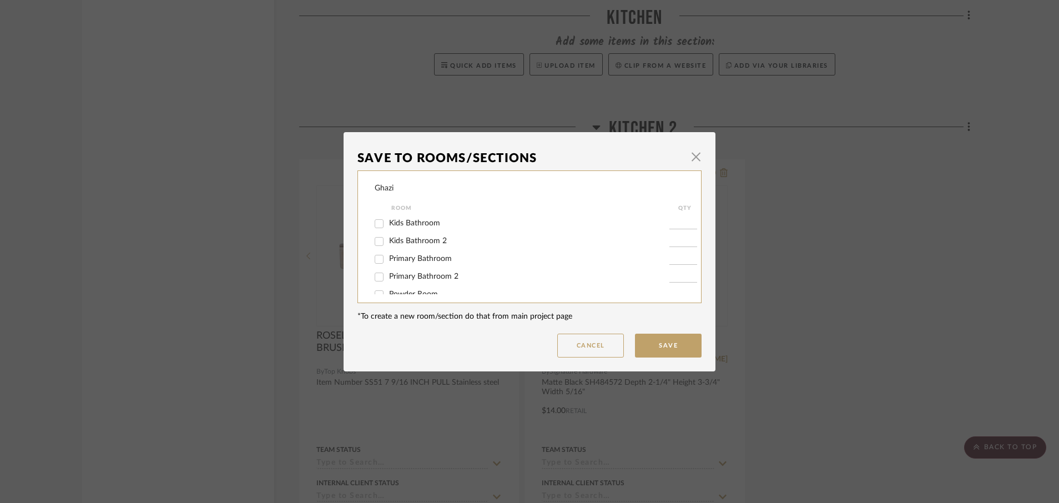
scroll to position [67, 0]
click at [385, 282] on div at bounding box center [379, 283] width 19 height 18
click at [411, 284] on span "Kitchen 2" at bounding box center [405, 282] width 33 height 8
click at [388, 284] on input "Kitchen 2" at bounding box center [379, 283] width 18 height 18
checkbox input "false"
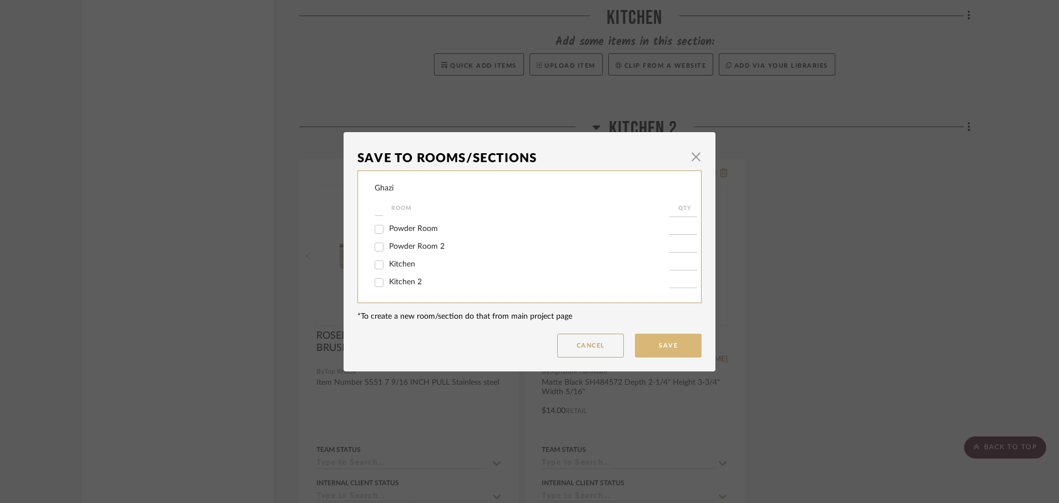
click at [667, 348] on button "Save" at bounding box center [668, 346] width 67 height 24
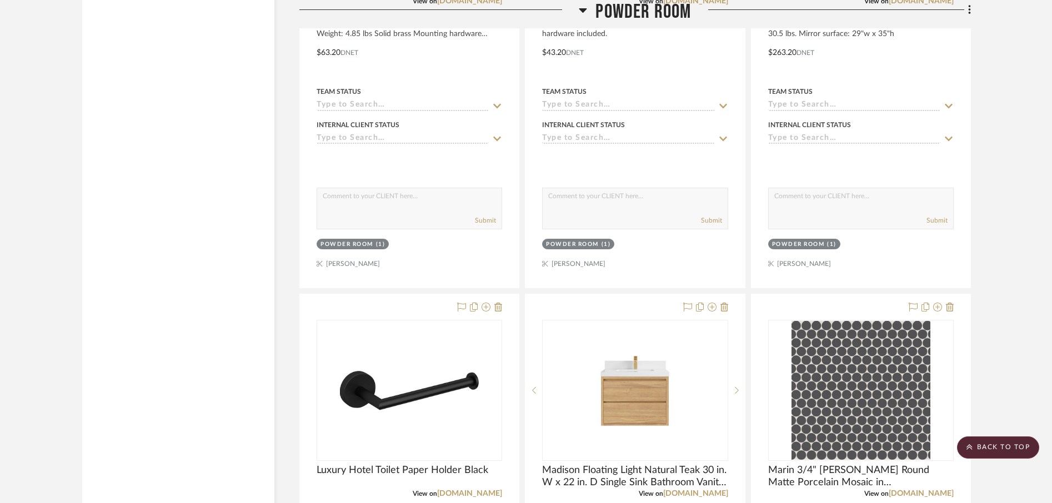
scroll to position [3871, 0]
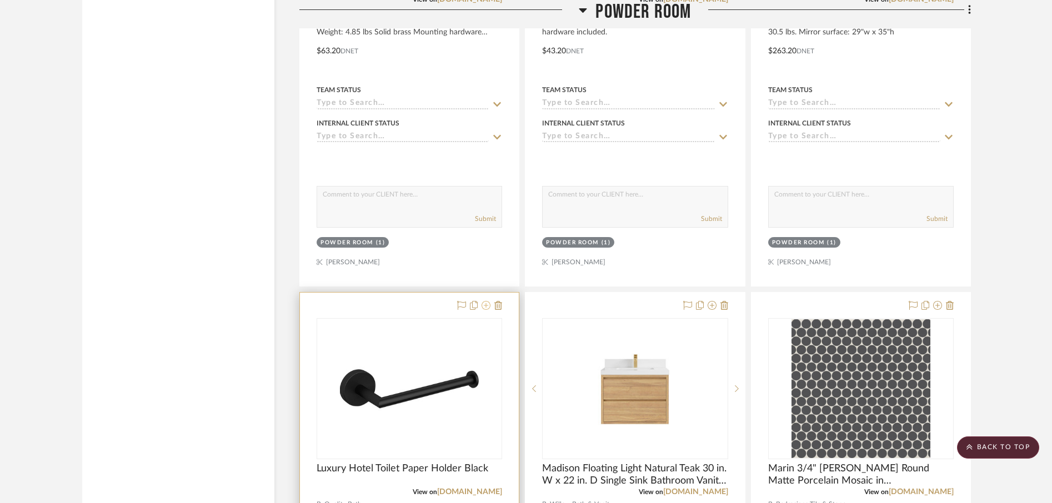
click at [485, 306] on icon at bounding box center [485, 305] width 9 height 9
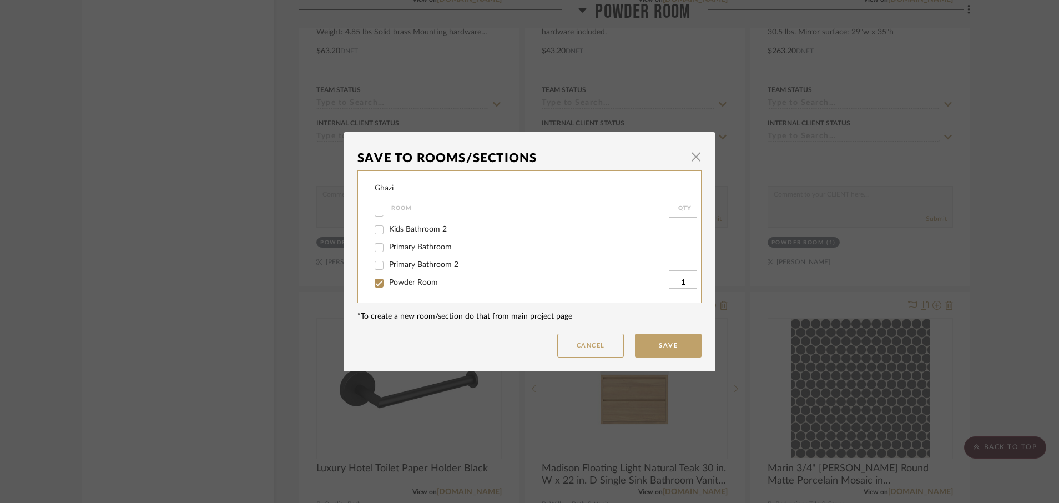
scroll to position [22, 0]
click at [396, 270] on span "Powder Room" at bounding box center [413, 272] width 49 height 8
click at [388, 270] on input "Powder Room" at bounding box center [379, 273] width 18 height 18
checkbox input "false"
click at [682, 343] on button "Save" at bounding box center [668, 346] width 67 height 24
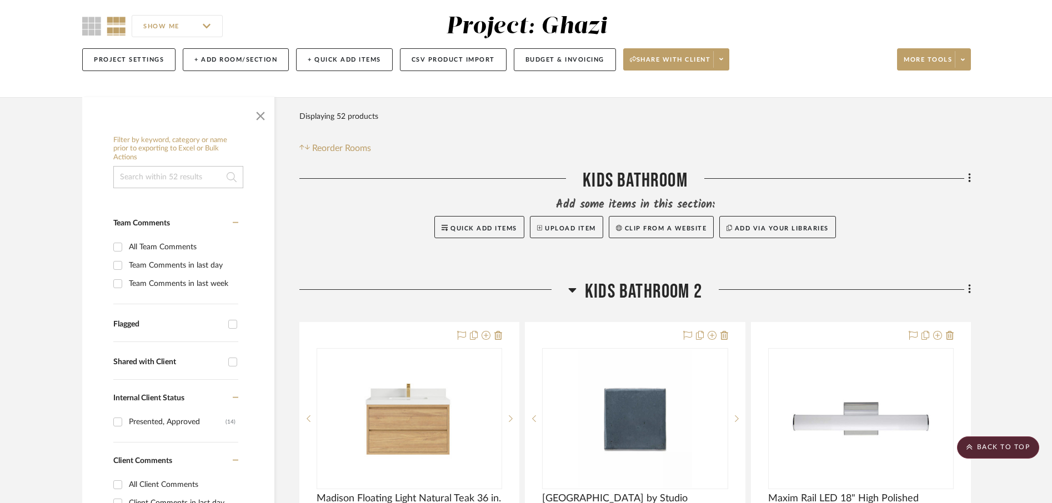
scroll to position [0, 0]
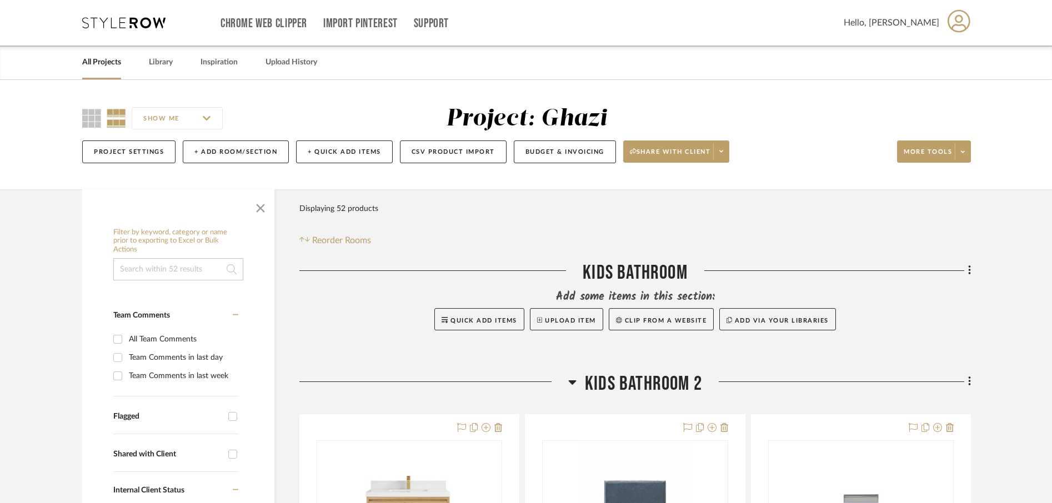
click at [113, 62] on link "All Projects" at bounding box center [101, 62] width 39 height 15
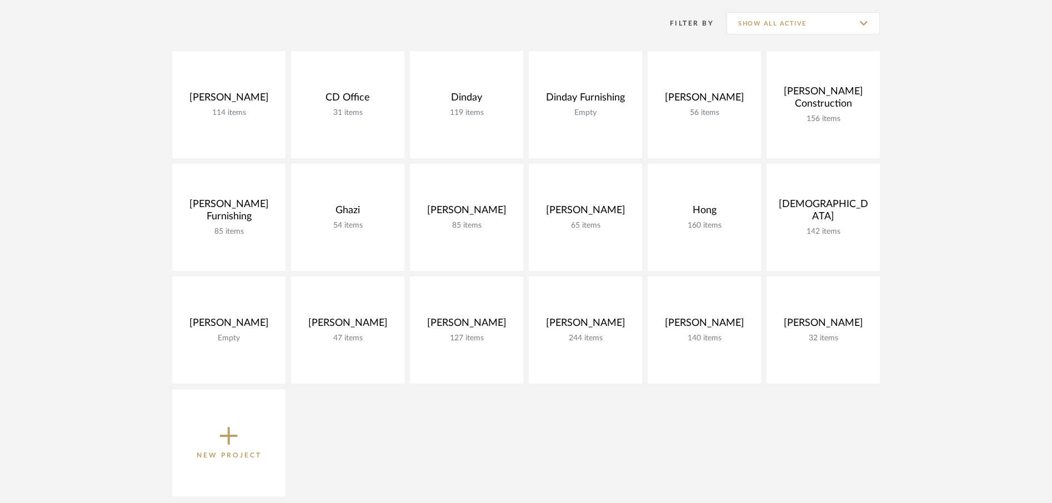
scroll to position [241, 0]
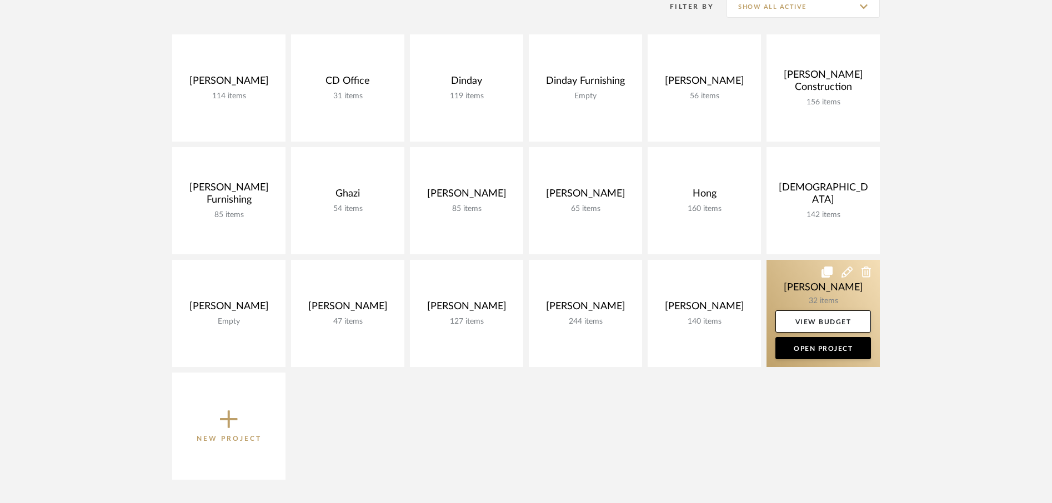
click at [804, 295] on link at bounding box center [822, 313] width 113 height 107
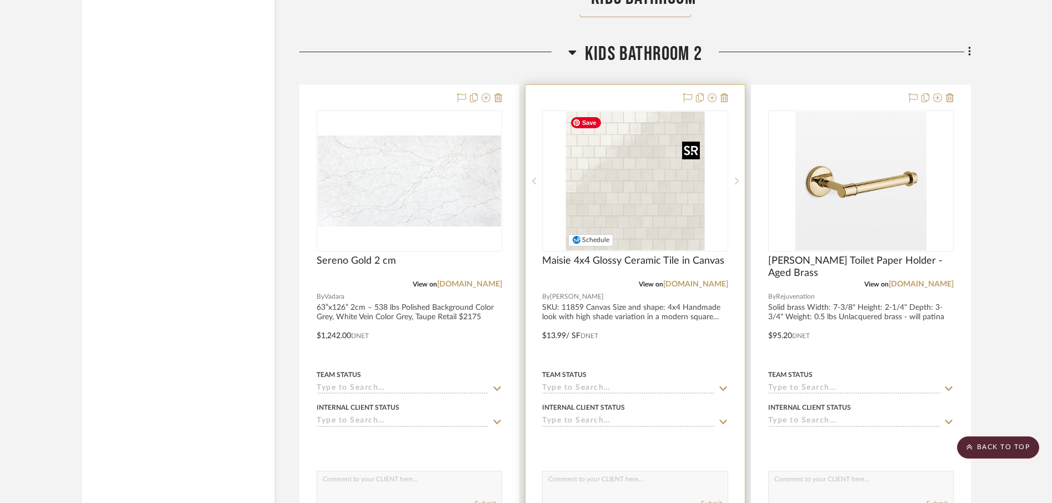
scroll to position [1790, 0]
